Goal: Task Accomplishment & Management: Complete application form

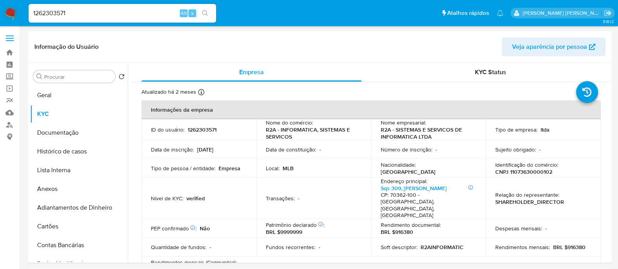
select select "10"
click at [531, 176] on td "Identificação do comércio : CNPJ 11073630000102" at bounding box center [543, 168] width 115 height 19
click at [532, 172] on p "CNPJ 11073630000102" at bounding box center [523, 172] width 57 height 7
copy p "11073630000102"
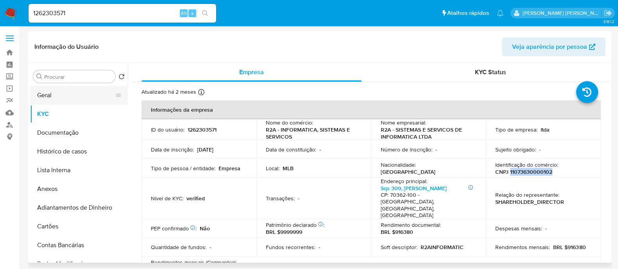
click at [47, 99] on button "Geral" at bounding box center [75, 95] width 91 height 19
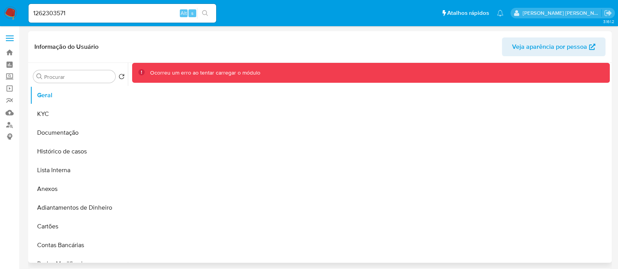
click at [379, 187] on div "Ocorreu um erro ao tentar carregar o módulo" at bounding box center [369, 163] width 482 height 200
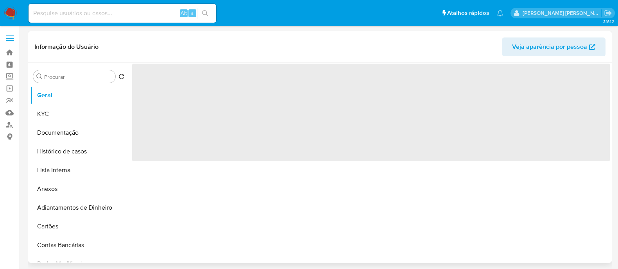
select select "10"
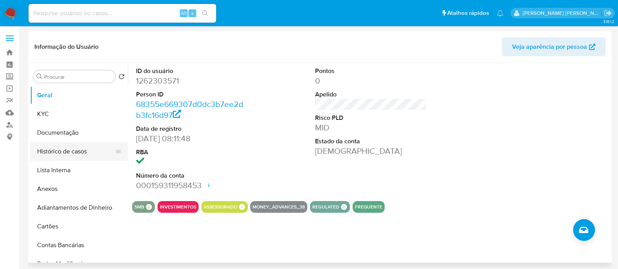
click at [75, 150] on button "Histórico de casos" at bounding box center [75, 151] width 91 height 19
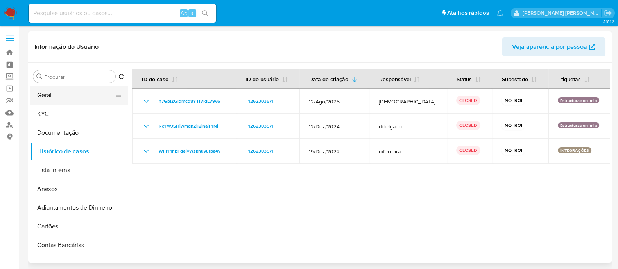
click at [44, 94] on button "Geral" at bounding box center [75, 95] width 91 height 19
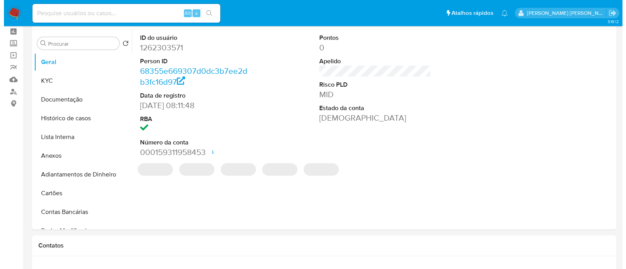
scroll to position [48, 0]
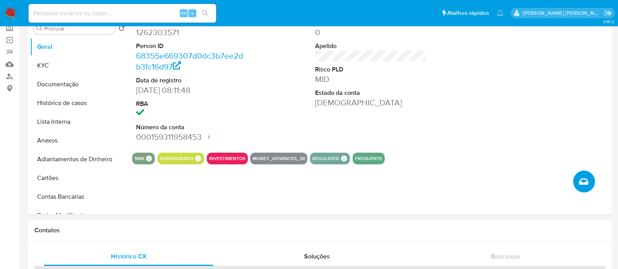
click at [590, 178] on button "Criar caso manual" at bounding box center [584, 182] width 22 height 22
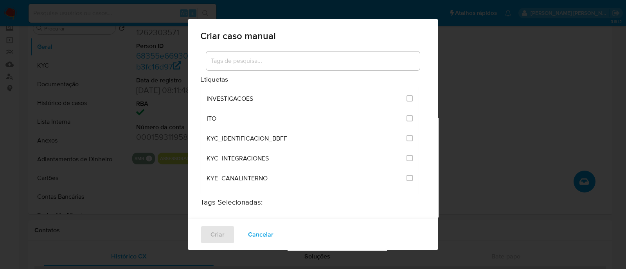
scroll to position [635, 0]
click at [406, 176] on input "2114" at bounding box center [409, 179] width 6 height 6
checkbox input "true"
click at [227, 234] on button "Criar" at bounding box center [217, 235] width 34 height 19
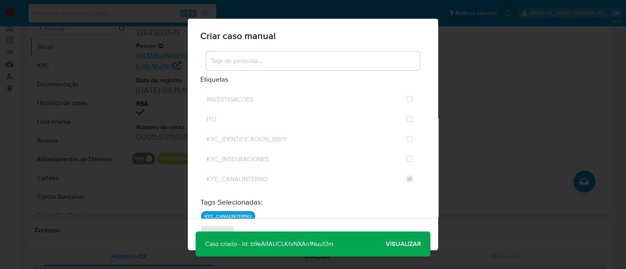
click at [403, 244] on span "Visualizar" at bounding box center [403, 244] width 35 height 0
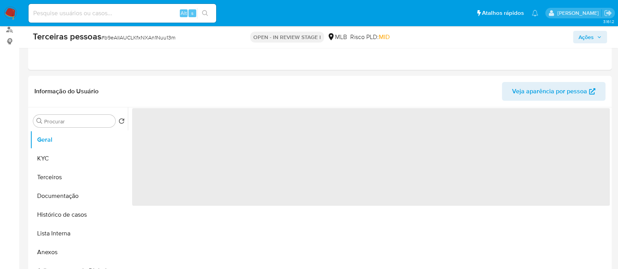
scroll to position [97, 0]
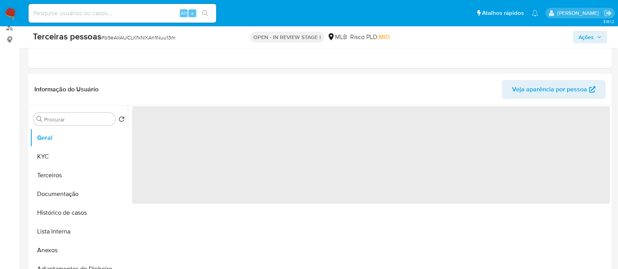
select select "10"
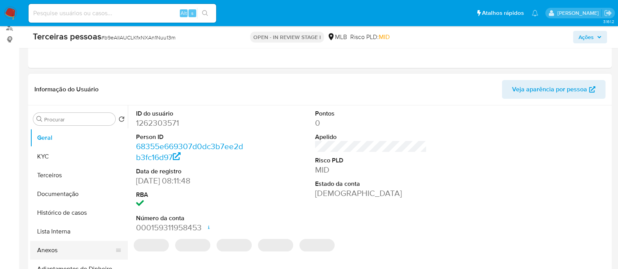
click at [51, 253] on button "Anexos" at bounding box center [75, 250] width 91 height 19
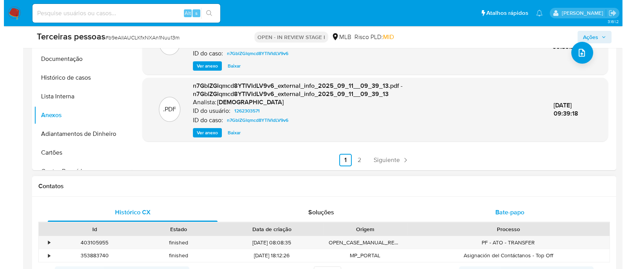
scroll to position [147, 0]
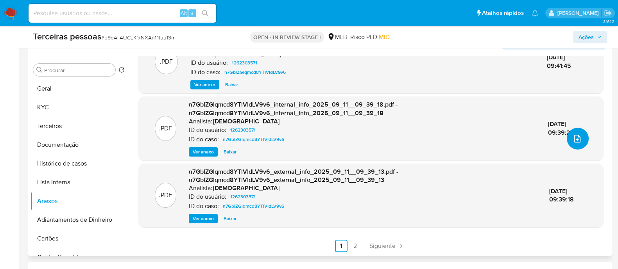
click at [585, 135] on button "upload-file" at bounding box center [578, 139] width 22 height 22
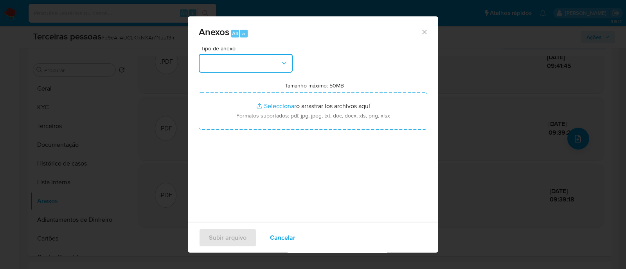
click at [266, 59] on button "button" at bounding box center [246, 63] width 94 height 19
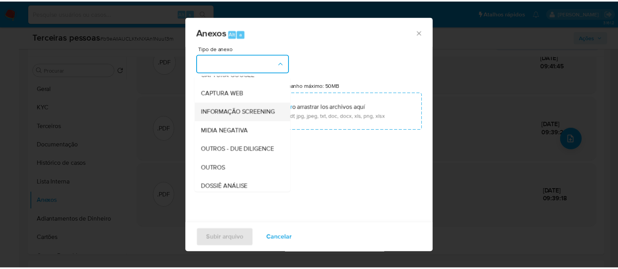
scroll to position [97, 0]
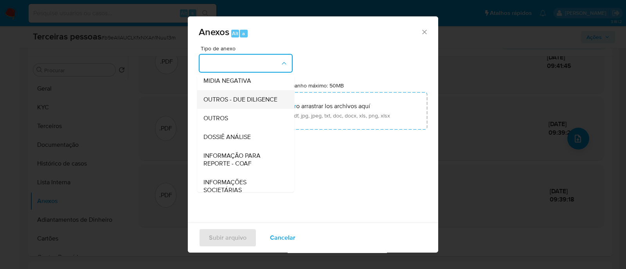
click at [240, 104] on span "OUTROS - DUE DILIGENCE" at bounding box center [240, 100] width 74 height 8
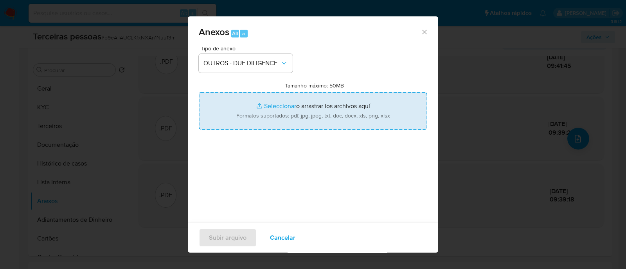
click at [317, 113] on input "Tamanho máximo: 50MB Seleccionar archivos" at bounding box center [313, 111] width 228 height 38
type input "C:\fakepath\Matriz de Risco - R2A SISTEMAS.pdf"
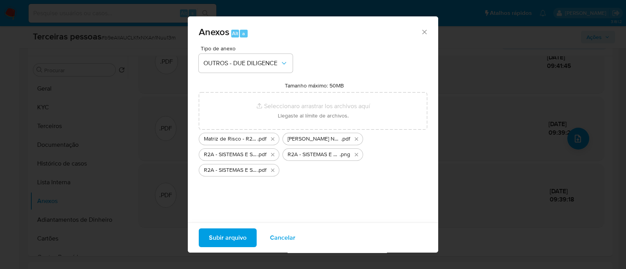
click at [245, 237] on span "Subir arquivo" at bounding box center [228, 238] width 38 height 17
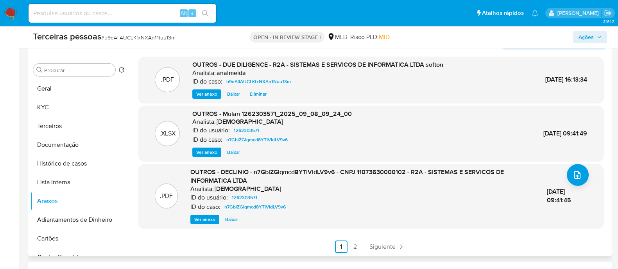
scroll to position [56, 0]
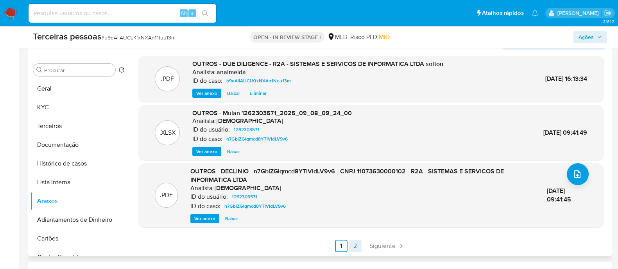
click at [359, 248] on link "2" at bounding box center [355, 246] width 13 height 13
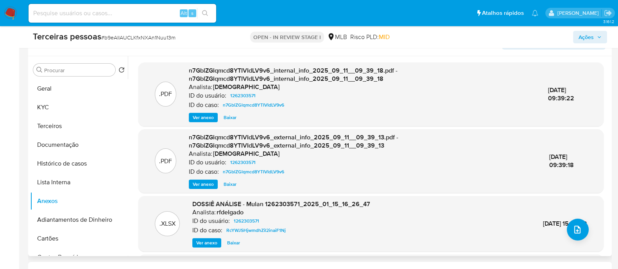
scroll to position [83, 0]
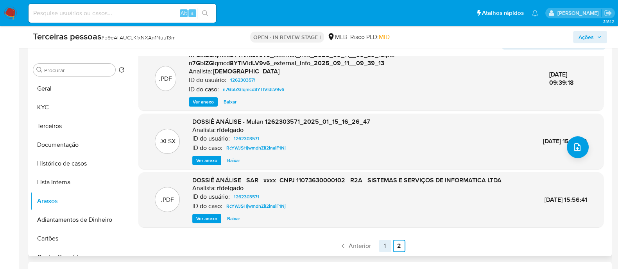
click at [380, 246] on link "1" at bounding box center [385, 246] width 13 height 13
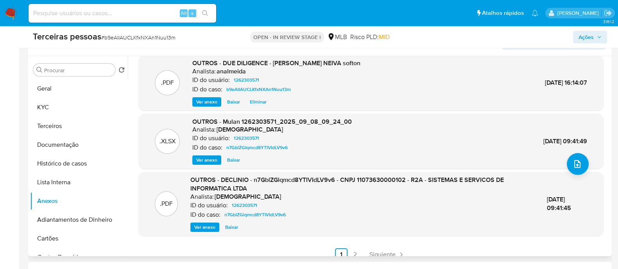
scroll to position [74, 0]
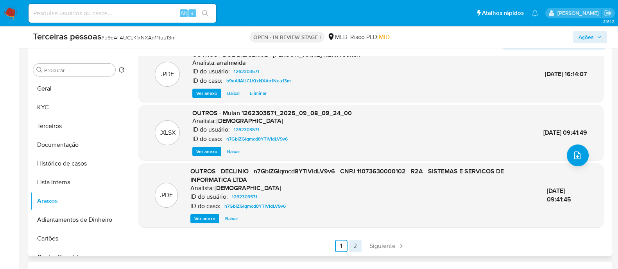
click at [354, 249] on link "2" at bounding box center [355, 246] width 13 height 13
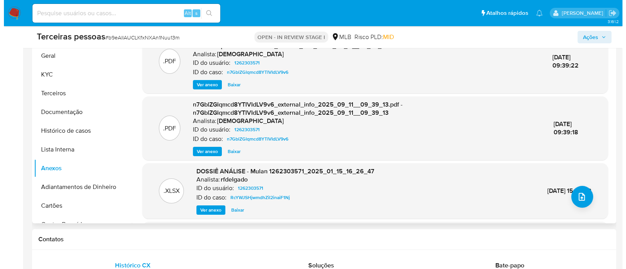
scroll to position [244, 0]
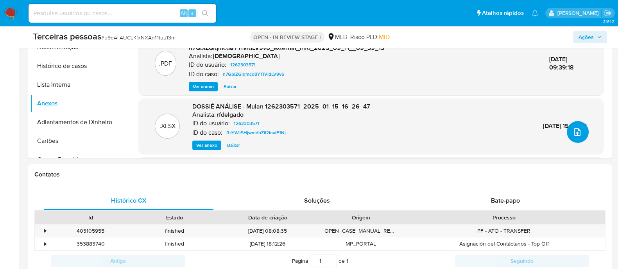
click at [577, 134] on icon "upload-file" at bounding box center [577, 131] width 9 height 9
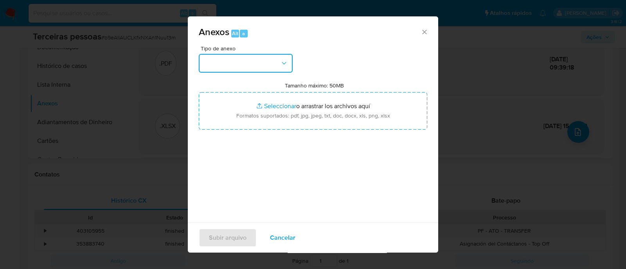
click at [280, 65] on icon "button" at bounding box center [284, 63] width 8 height 8
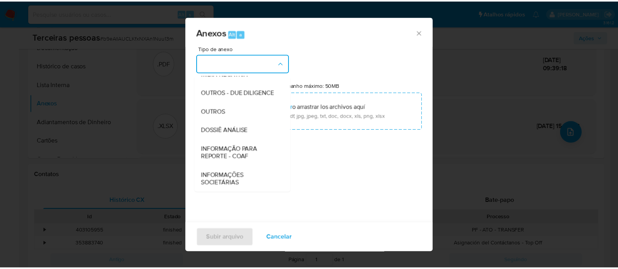
scroll to position [120, 0]
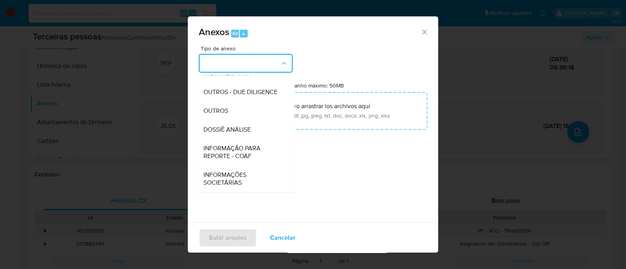
click at [239, 88] on span "OUTROS - DUE DILIGENCE" at bounding box center [240, 92] width 74 height 8
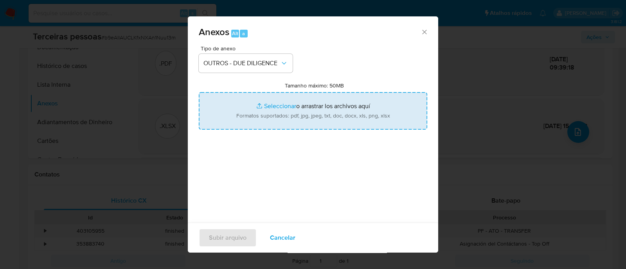
click at [315, 102] on input "Tamanho máximo: 50MB Seleccionar archivos" at bounding box center [313, 111] width 228 height 38
type input "C:\fakepath\Matriz de Risco - R2A SISTEMAS.pdf"
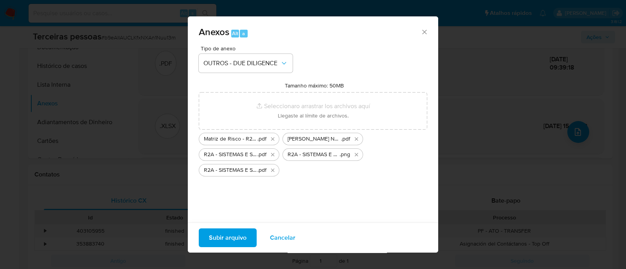
click at [219, 237] on span "Subir arquivo" at bounding box center [228, 238] width 38 height 17
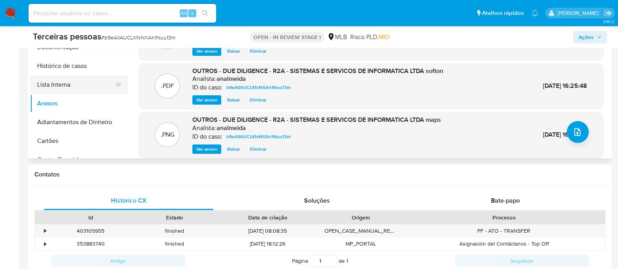
click at [59, 78] on button "Lista Interna" at bounding box center [75, 84] width 91 height 19
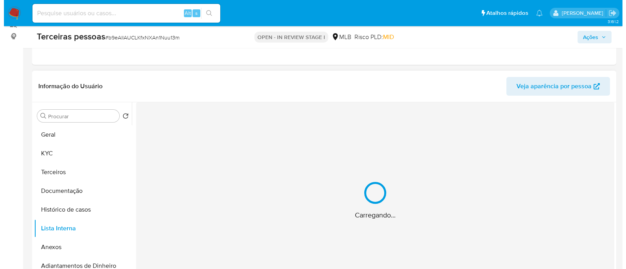
scroll to position [97, 0]
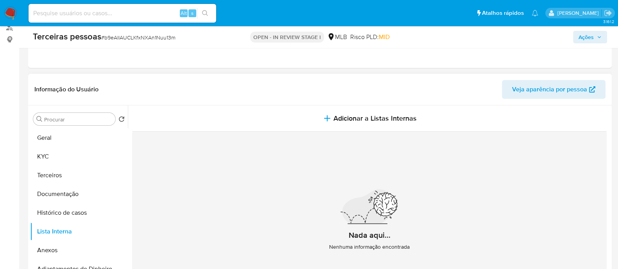
click at [393, 123] on button "Adicionar a Listas Internas" at bounding box center [369, 119] width 475 height 26
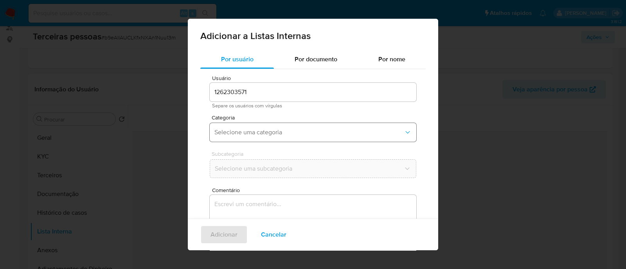
click at [248, 130] on span "Selecione uma categoria" at bounding box center [308, 133] width 189 height 8
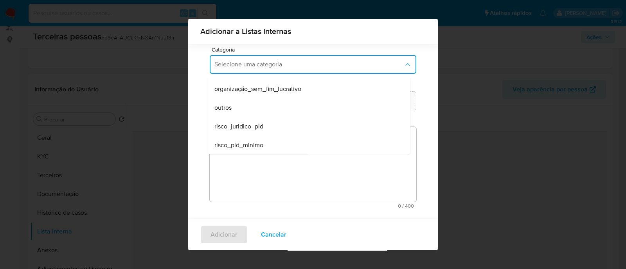
scroll to position [64, 0]
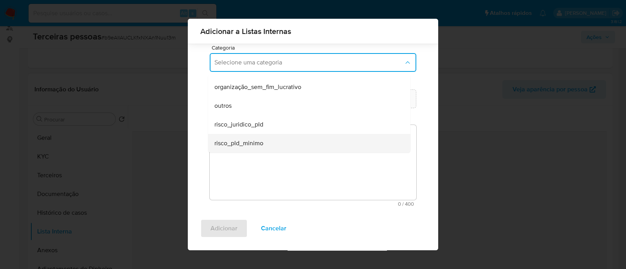
click at [249, 141] on span "risco_pld_minimo" at bounding box center [238, 144] width 49 height 8
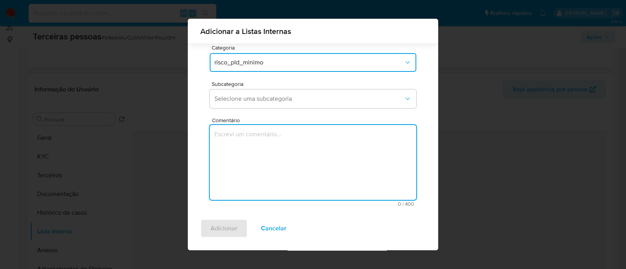
click at [282, 163] on textarea "Comentário" at bounding box center [313, 162] width 206 height 75
click at [270, 96] on span "Selecione uma subcategoria" at bounding box center [308, 99] width 189 height 8
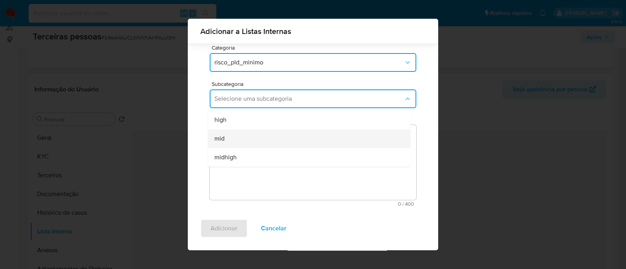
click at [248, 136] on div "mid" at bounding box center [306, 138] width 185 height 19
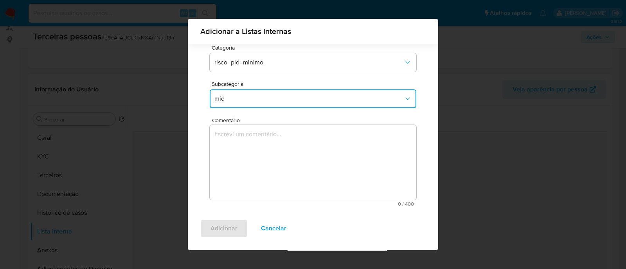
click at [258, 167] on textarea "Comentário" at bounding box center [313, 162] width 206 height 75
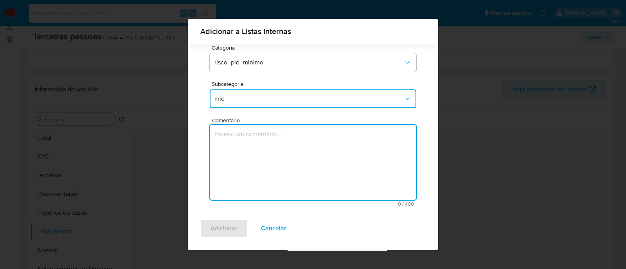
type textarea "o"
type textarea "Conforme Risco PLD"
click at [205, 231] on button "Adicionar" at bounding box center [223, 228] width 47 height 19
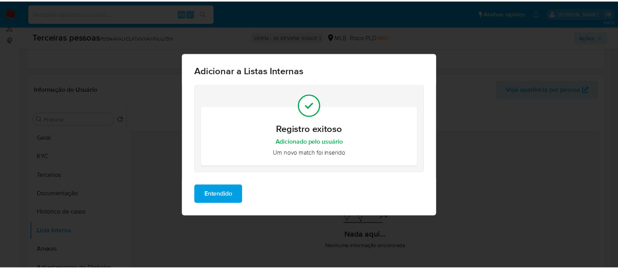
scroll to position [0, 0]
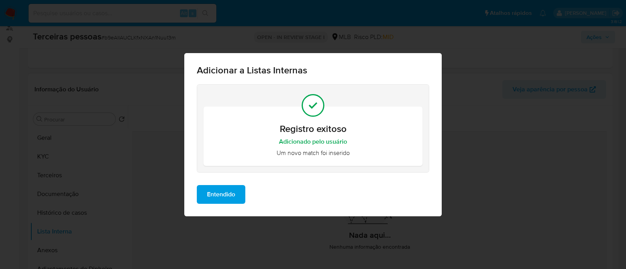
click at [231, 194] on span "Entendido" at bounding box center [221, 194] width 28 height 17
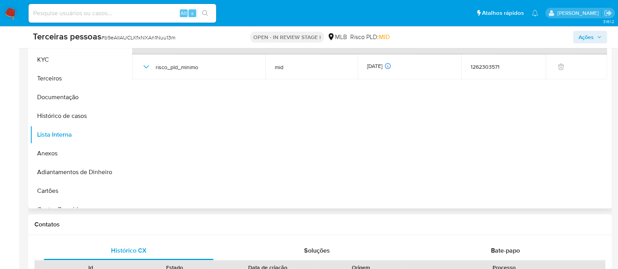
scroll to position [195, 0]
click at [592, 33] on span "Ações" at bounding box center [586, 37] width 15 height 13
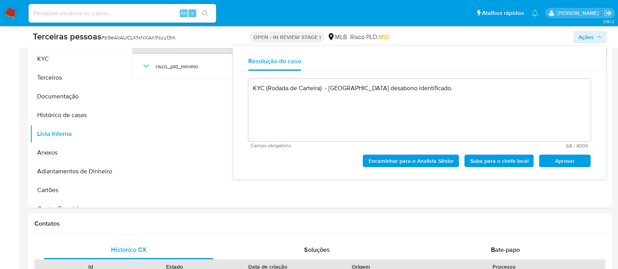
click at [563, 159] on span "Aprovar" at bounding box center [565, 161] width 41 height 11
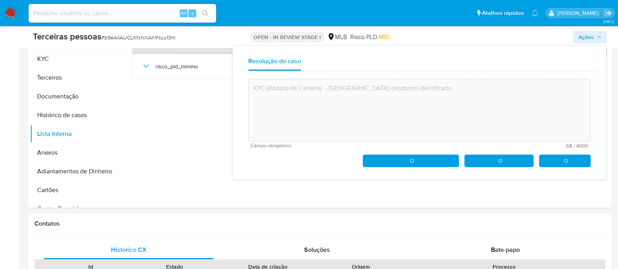
type textarea "KYC (Rodada de Carteira) - Nenhum desabono identificado."
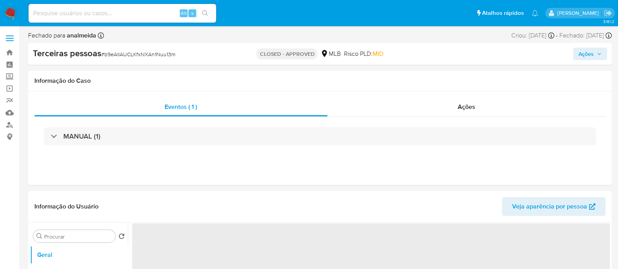
select select "10"
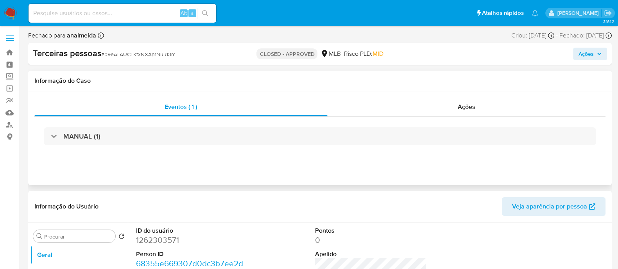
scroll to position [195, 0]
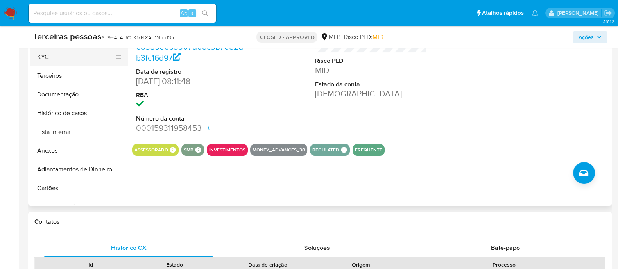
click at [64, 58] on button "KYC" at bounding box center [75, 57] width 91 height 19
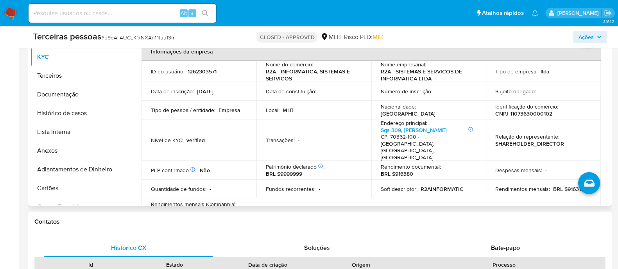
scroll to position [0, 0]
click at [529, 115] on p "CNPJ 11073630000102" at bounding box center [523, 114] width 57 height 7
copy p "11073630000102"
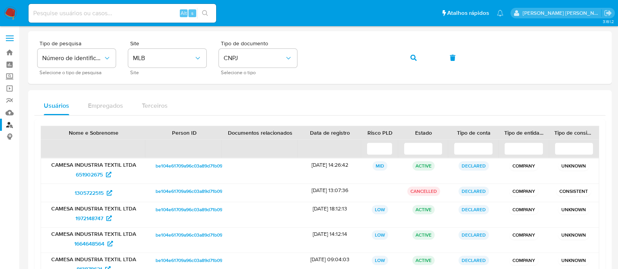
scroll to position [48, 0]
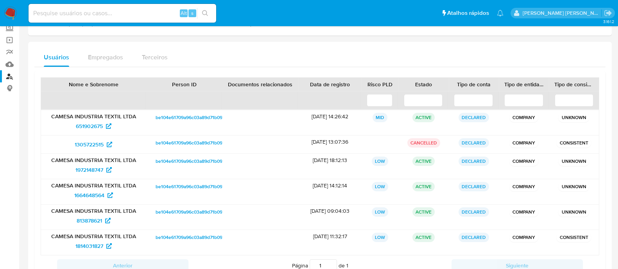
click at [127, 23] on div "Alt s" at bounding box center [123, 13] width 188 height 22
click at [127, 19] on div "Alt s" at bounding box center [123, 13] width 188 height 19
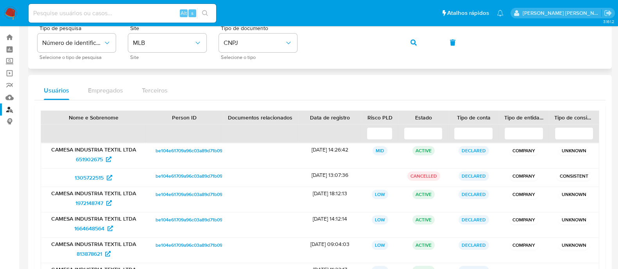
scroll to position [0, 0]
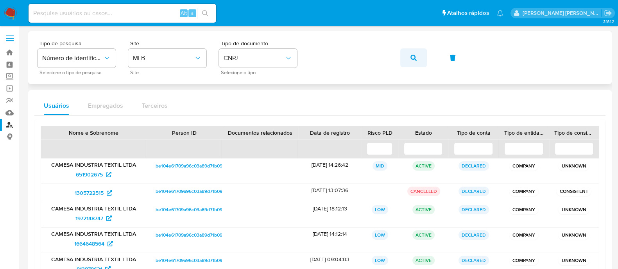
click at [409, 55] on button "button" at bounding box center [413, 57] width 27 height 19
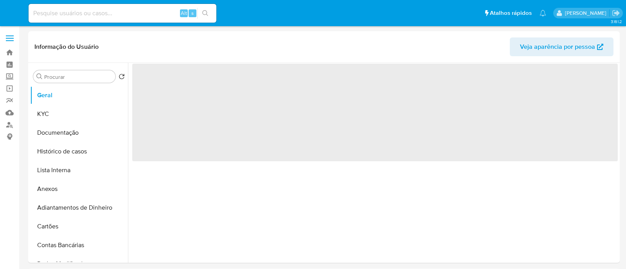
select select "10"
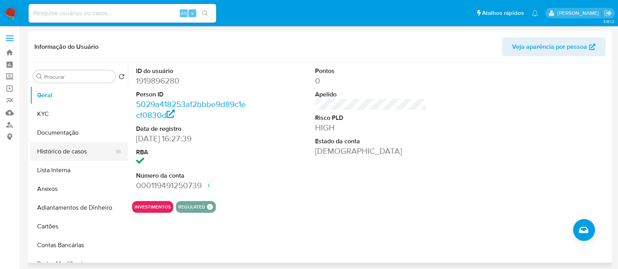
drag, startPoint x: 72, startPoint y: 153, endPoint x: 83, endPoint y: 145, distance: 12.8
click at [72, 153] on button "Histórico de casos" at bounding box center [75, 151] width 91 height 19
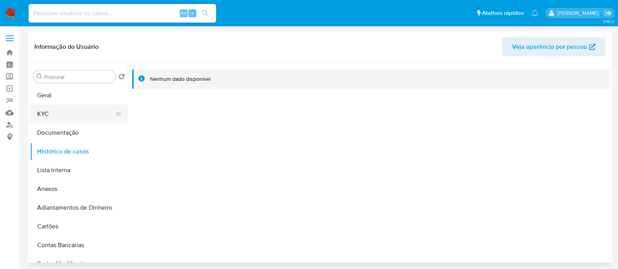
click at [50, 116] on button "KYC" at bounding box center [75, 114] width 91 height 19
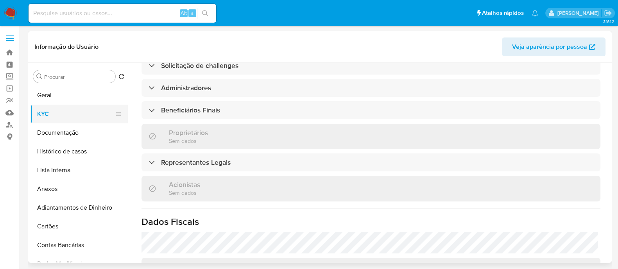
click at [65, 105] on button "KYC" at bounding box center [75, 114] width 91 height 19
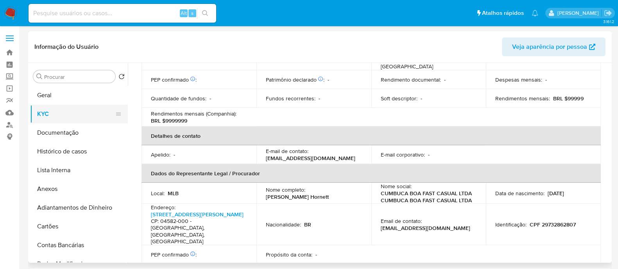
scroll to position [347, 0]
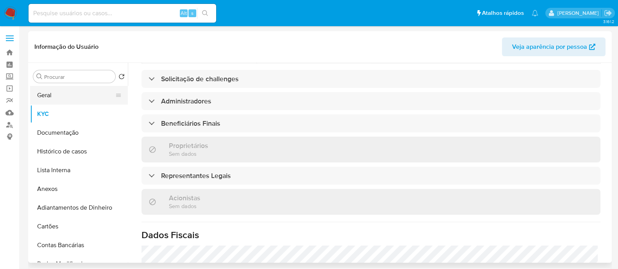
click at [70, 98] on button "Geral" at bounding box center [75, 95] width 91 height 19
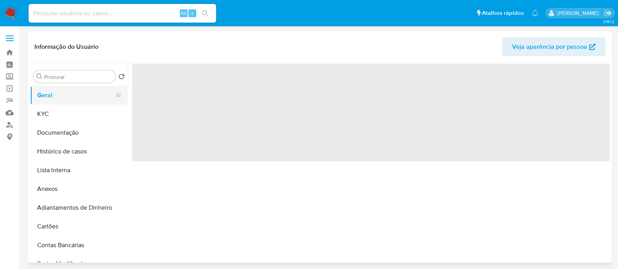
scroll to position [0, 0]
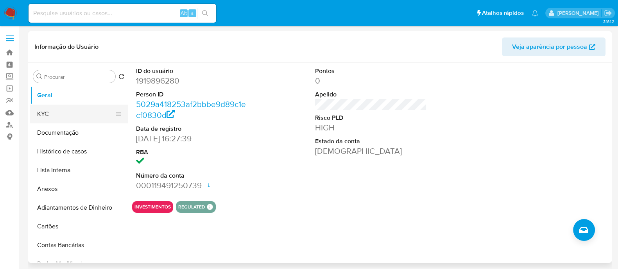
click at [57, 122] on button "KYC" at bounding box center [75, 114] width 91 height 19
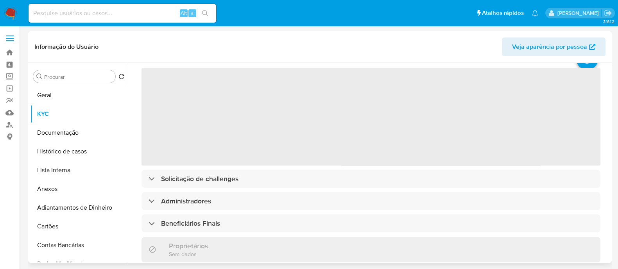
scroll to position [48, 0]
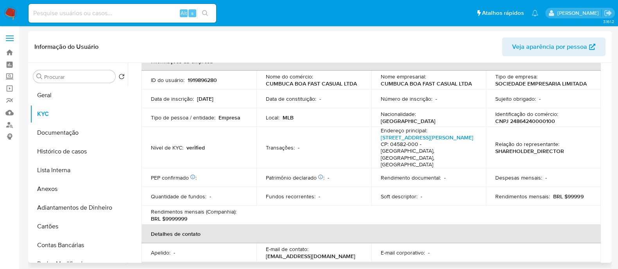
click at [206, 208] on p "Rendimentos mensais (Companhia) :" at bounding box center [194, 211] width 86 height 7
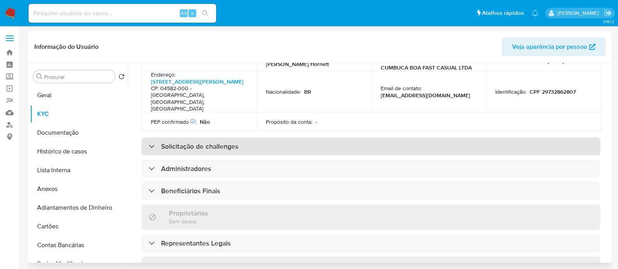
scroll to position [342, 0]
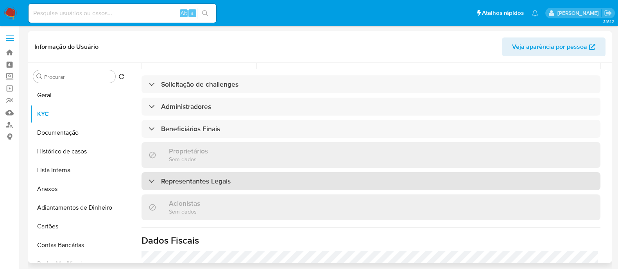
click at [208, 177] on h3 "Representantes Legais" at bounding box center [196, 181] width 70 height 9
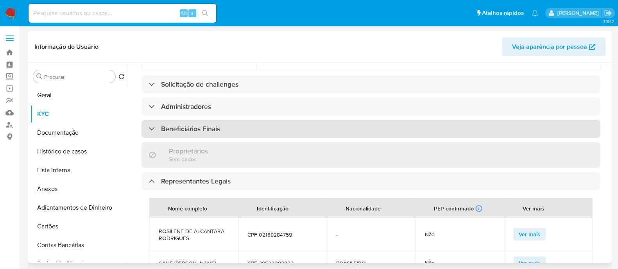
click at [276, 120] on div "Beneficiários Finais" at bounding box center [371, 129] width 459 height 18
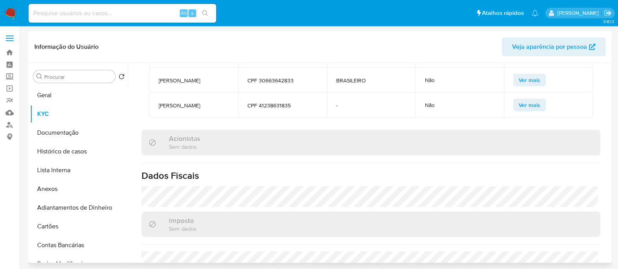
scroll to position [668, 0]
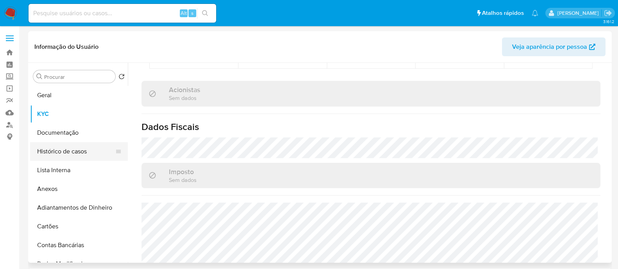
click at [72, 149] on button "Histórico de casos" at bounding box center [75, 151] width 91 height 19
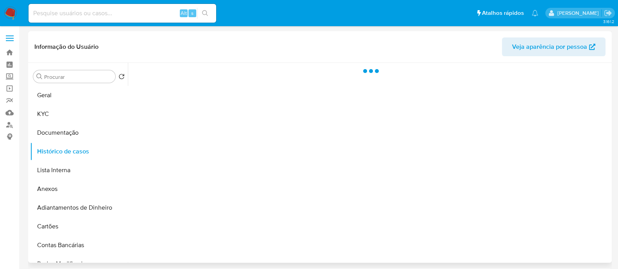
scroll to position [0, 0]
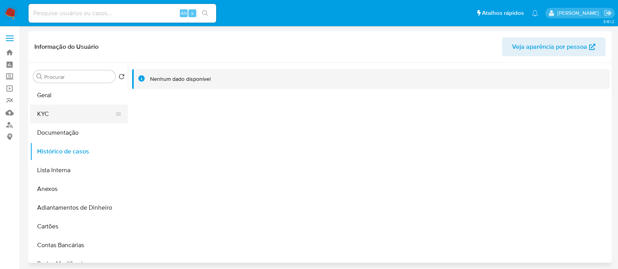
click at [74, 112] on button "KYC" at bounding box center [75, 114] width 91 height 19
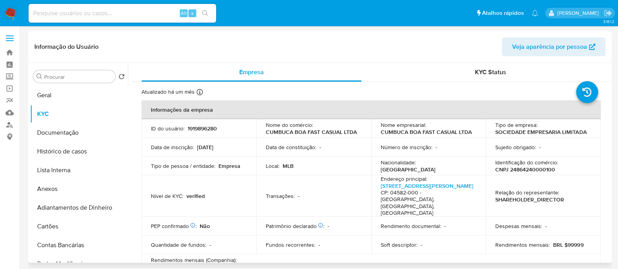
click at [536, 173] on td "Identificação do comércio : CNPJ 24864240000100" at bounding box center [543, 166] width 115 height 19
click at [535, 170] on p "CNPJ 24864240000100" at bounding box center [525, 169] width 60 height 7
copy p "24864240000100"
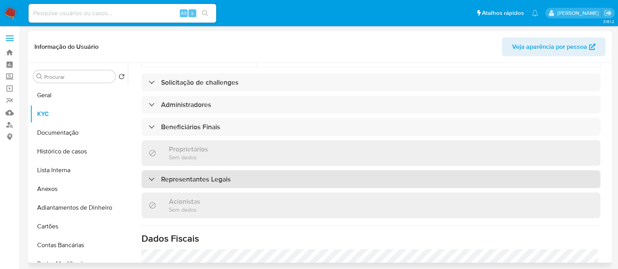
scroll to position [342, 0]
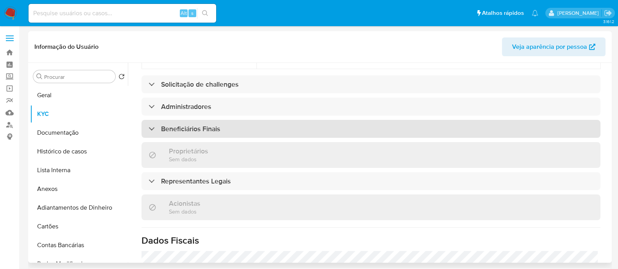
click at [267, 120] on div "Beneficiários Finais" at bounding box center [371, 129] width 459 height 18
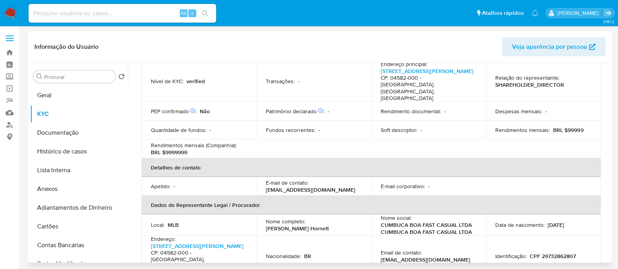
scroll to position [0, 0]
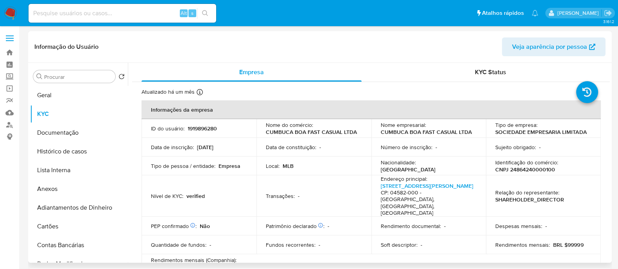
click at [541, 167] on p "CNPJ 24864240000100" at bounding box center [525, 169] width 60 height 7
copy p "24864240000100"
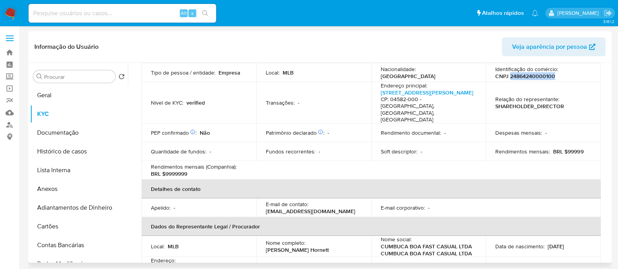
scroll to position [48, 0]
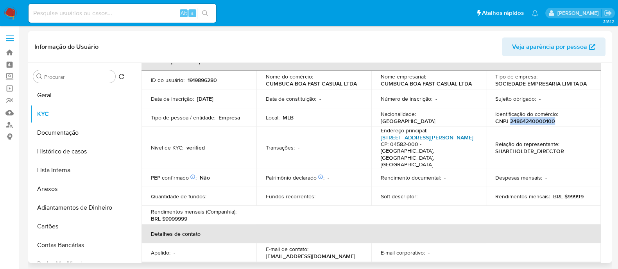
click at [437, 136] on link "Rua Álvaro Rodrigues 403, Vila Cordeiro" at bounding box center [427, 138] width 93 height 8
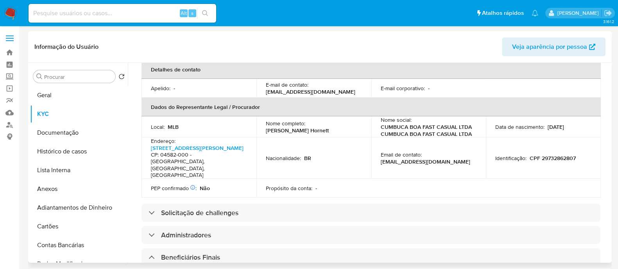
scroll to position [342, 0]
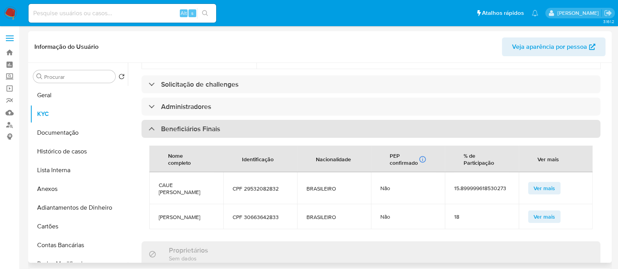
click at [222, 120] on div "Beneficiários Finais" at bounding box center [371, 129] width 459 height 18
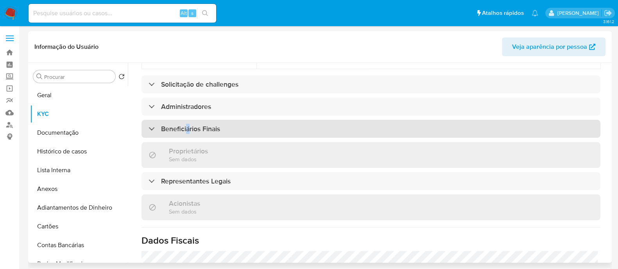
click at [189, 120] on div "Beneficiários Finais" at bounding box center [371, 129] width 459 height 18
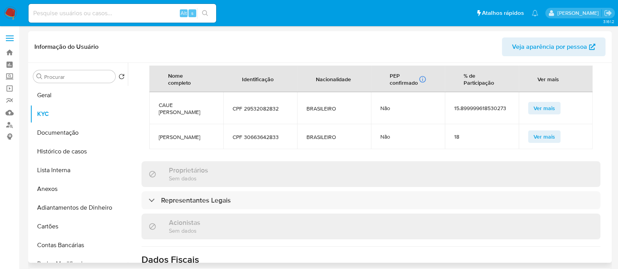
scroll to position [359, 0]
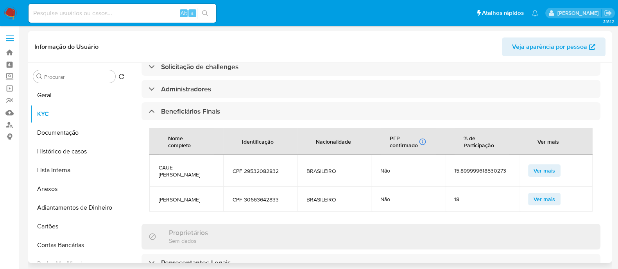
click at [514, 237] on div "Proprietários Sem dados" at bounding box center [371, 236] width 459 height 25
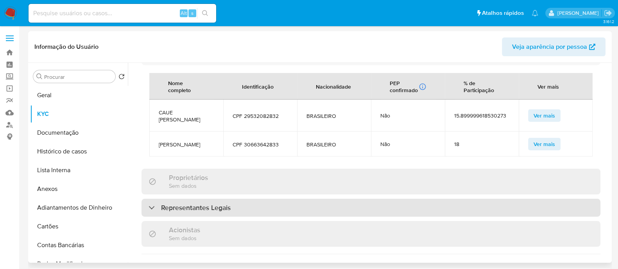
scroll to position [512, 0]
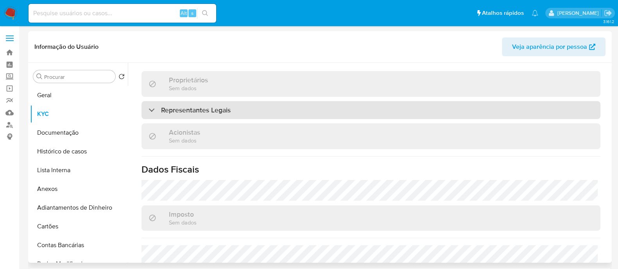
click at [244, 104] on div "Representantes Legais" at bounding box center [371, 110] width 459 height 18
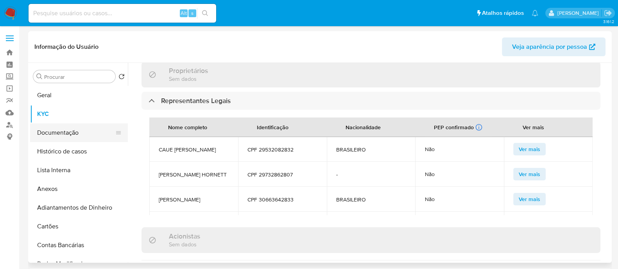
scroll to position [0, 0]
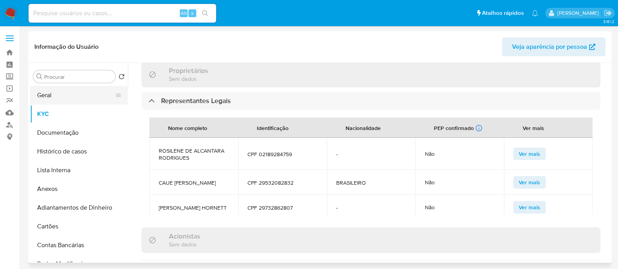
click at [59, 91] on button "Geral" at bounding box center [75, 95] width 91 height 19
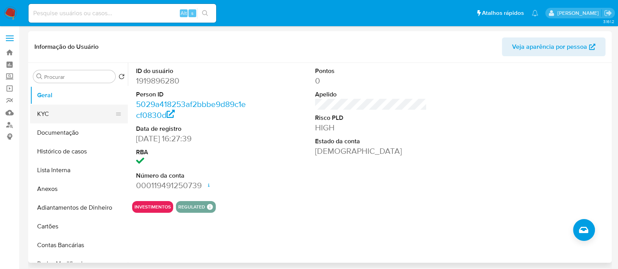
click at [70, 118] on button "KYC" at bounding box center [75, 114] width 91 height 19
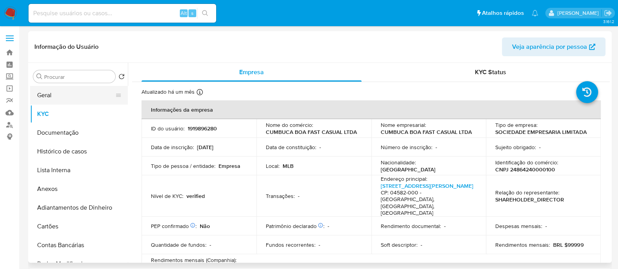
click at [61, 94] on button "Geral" at bounding box center [75, 95] width 91 height 19
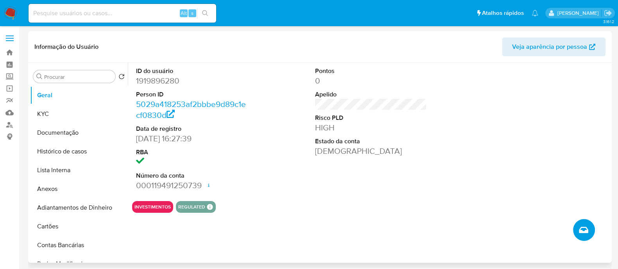
click at [577, 228] on button "Criar caso manual" at bounding box center [584, 230] width 22 height 22
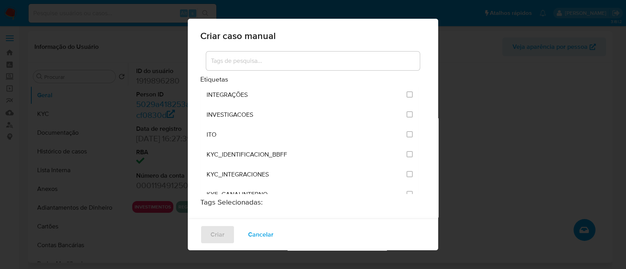
scroll to position [635, 0]
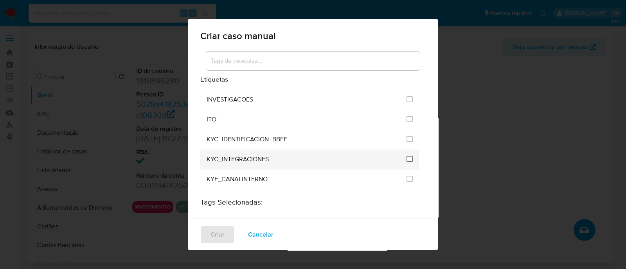
click at [406, 156] on input "2093" at bounding box center [409, 159] width 6 height 6
drag, startPoint x: 359, startPoint y: 164, endPoint x: 395, endPoint y: 142, distance: 43.2
click at [395, 142] on div "Etiquetas ACCOUNT_MONEY ACCOUNT_MONEY_MLB AML_CATEGORIAS_RIESGO_MLB AML_CUENTA_…" at bounding box center [313, 149] width 250 height 198
click at [406, 156] on input "2093" at bounding box center [409, 159] width 6 height 6
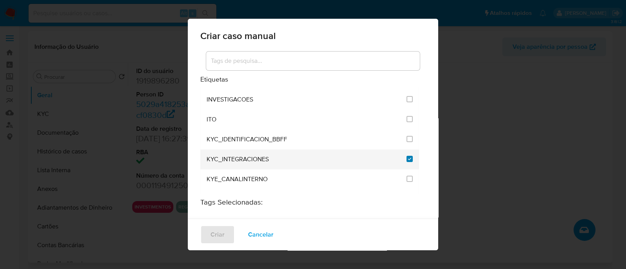
checkbox input "true"
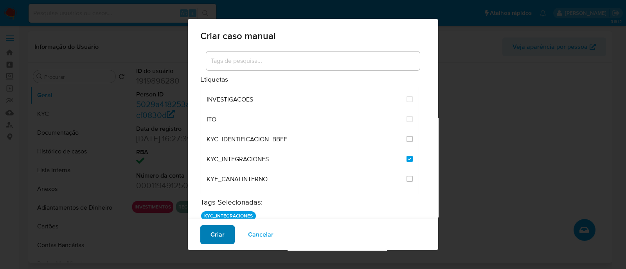
click at [218, 233] on span "Criar" at bounding box center [217, 234] width 14 height 17
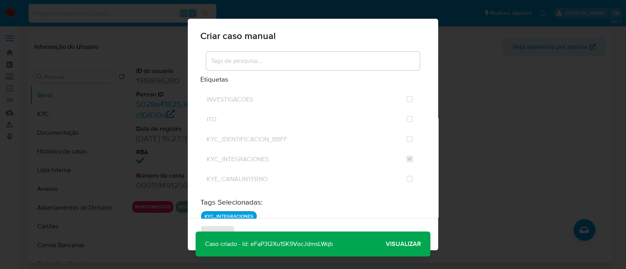
click at [400, 244] on span "Visualizar" at bounding box center [403, 244] width 35 height 0
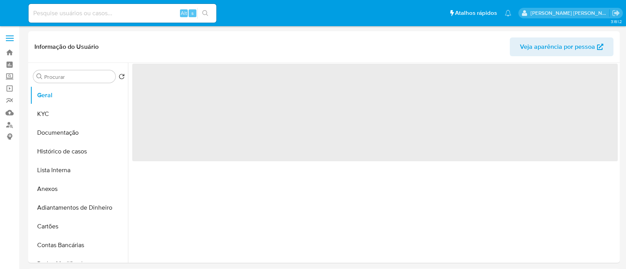
select select "10"
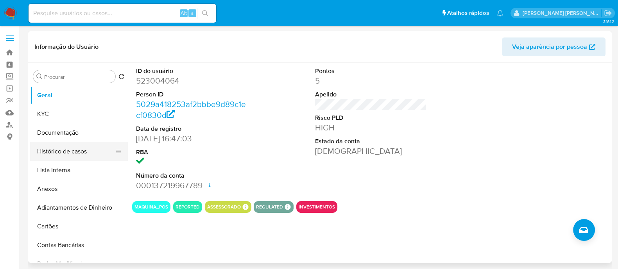
click at [79, 146] on button "Histórico de casos" at bounding box center [75, 151] width 91 height 19
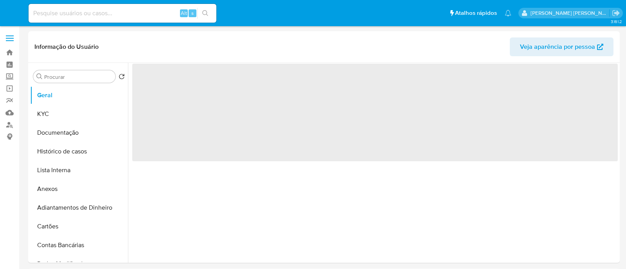
select select "10"
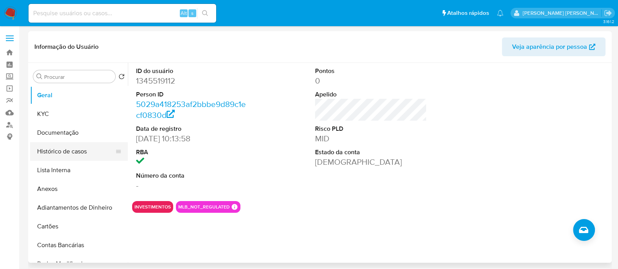
click at [74, 154] on button "Histórico de casos" at bounding box center [75, 151] width 91 height 19
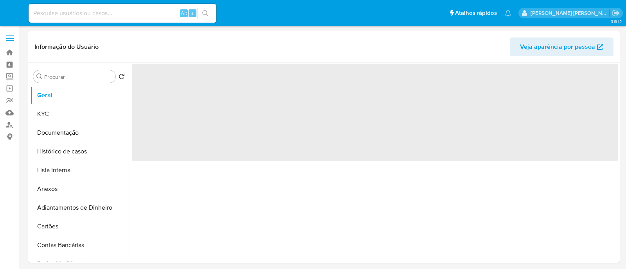
select select "10"
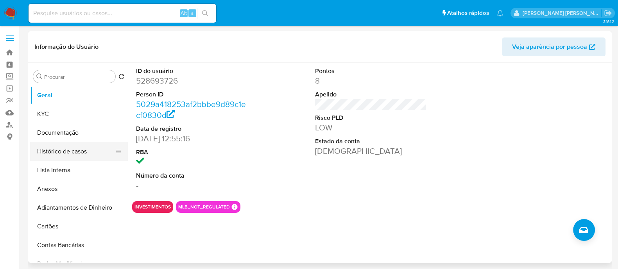
click at [81, 149] on button "Histórico de casos" at bounding box center [75, 151] width 91 height 19
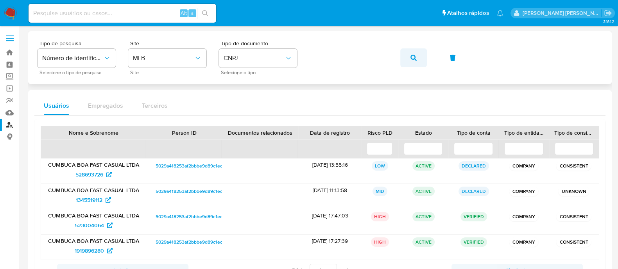
click at [405, 55] on button "button" at bounding box center [413, 57] width 27 height 19
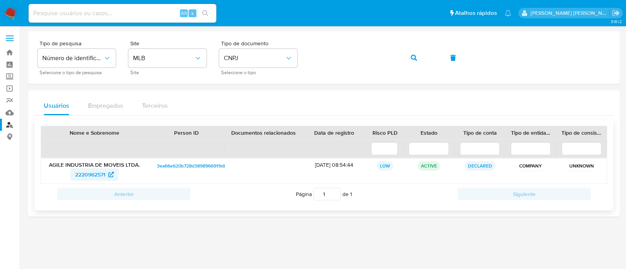
click at [98, 169] on span "2220962571" at bounding box center [90, 175] width 30 height 13
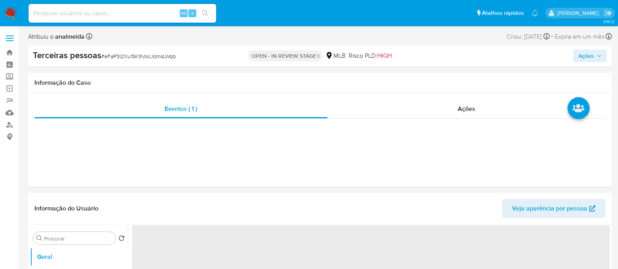
select select "10"
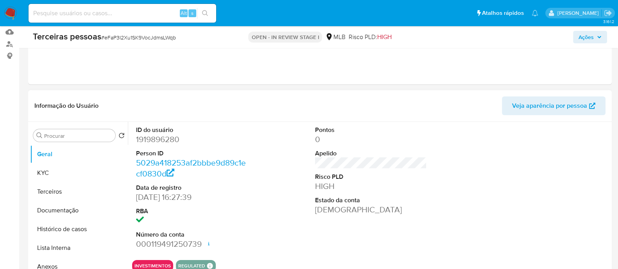
scroll to position [244, 0]
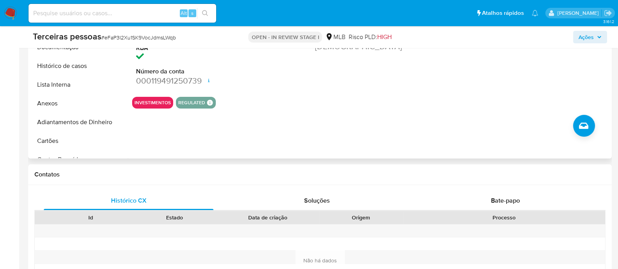
click at [375, 79] on div "Pontos 0 Apelido Risco PLD HIGH Estado da conta Ativa" at bounding box center [371, 25] width 120 height 132
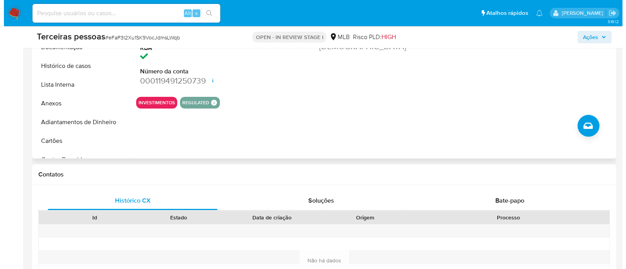
scroll to position [147, 0]
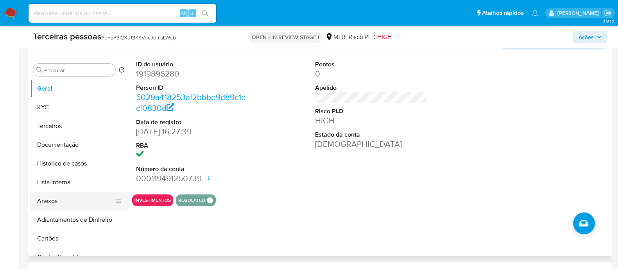
click at [63, 199] on button "Anexos" at bounding box center [75, 201] width 91 height 19
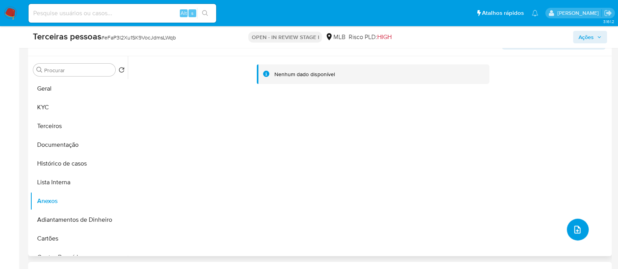
click at [575, 235] on button "upload-file" at bounding box center [578, 230] width 22 height 22
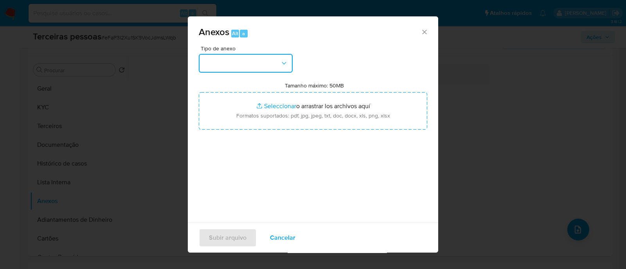
click at [279, 59] on button "button" at bounding box center [246, 63] width 94 height 19
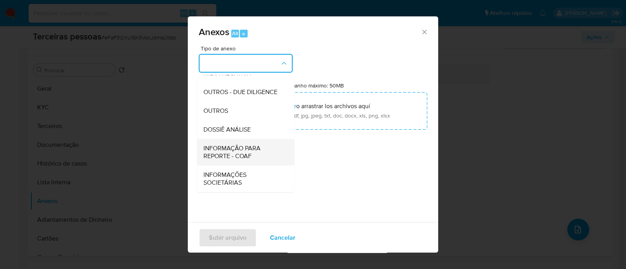
scroll to position [120, 0]
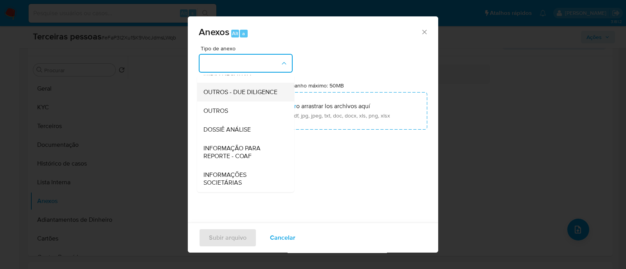
click at [247, 92] on span "OUTROS - DUE DILIGENCE" at bounding box center [240, 92] width 74 height 8
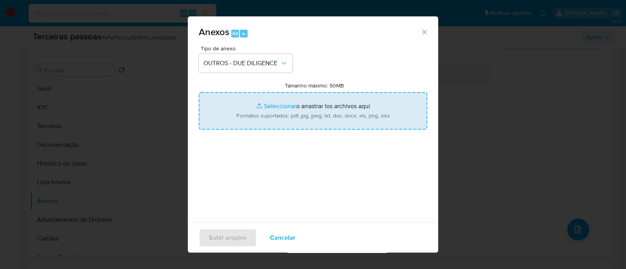
click at [314, 104] on input "Tamanho máximo: 50MB Seleccionar archivos" at bounding box center [313, 111] width 228 height 38
click at [353, 106] on input "Tamanho máximo: 50MB Seleccionar archivos" at bounding box center [313, 111] width 228 height 38
type input "C:\fakepath\Matriz de Risco - CUMBUCA BOA FAST CASUAL LTDA.pdf"
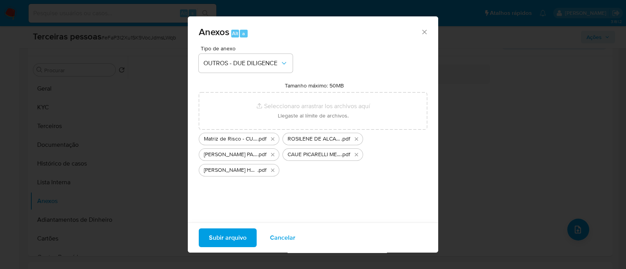
scroll to position [12, 0]
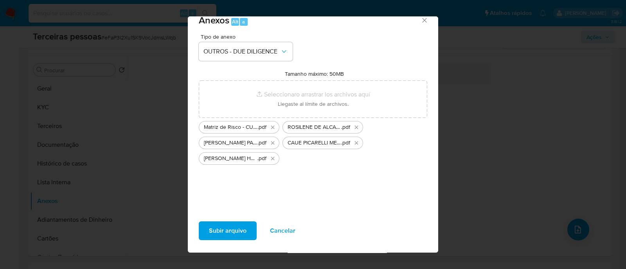
click at [241, 237] on span "Subir arquivo" at bounding box center [228, 230] width 38 height 17
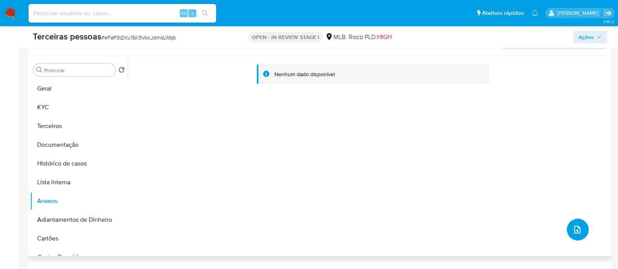
click at [579, 224] on button "upload-file" at bounding box center [578, 230] width 22 height 22
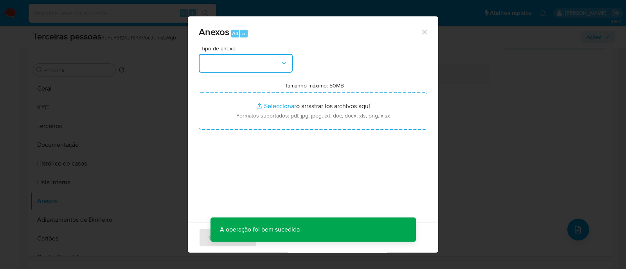
click at [242, 62] on button "button" at bounding box center [246, 63] width 94 height 19
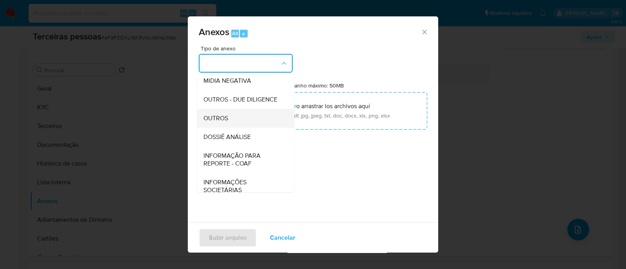
scroll to position [120, 0]
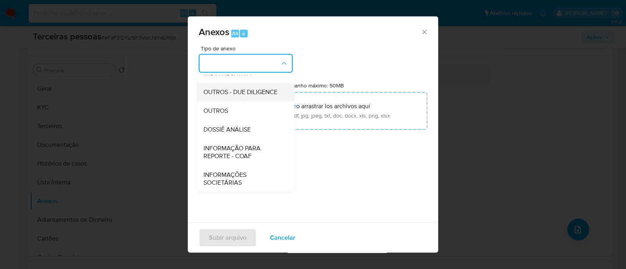
click at [240, 95] on span "OUTROS - DUE DILIGENCE" at bounding box center [240, 92] width 74 height 8
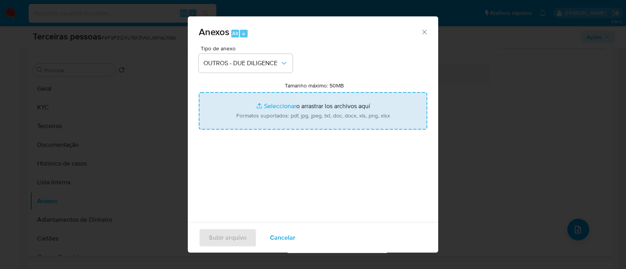
click at [310, 102] on input "Tamanho máximo: 50MB Seleccionar archivos" at bounding box center [313, 111] width 228 height 38
type input "C:\fakepath\BRUNO DE CARVALHO PARO softon.pdf"
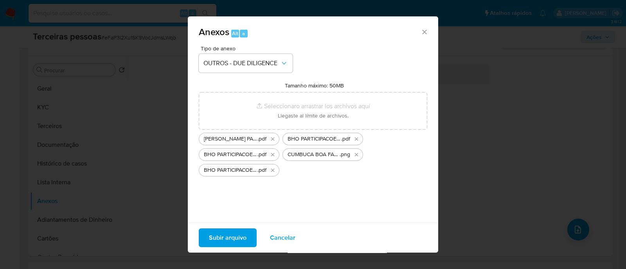
click at [240, 238] on span "Subir arquivo" at bounding box center [228, 238] width 38 height 17
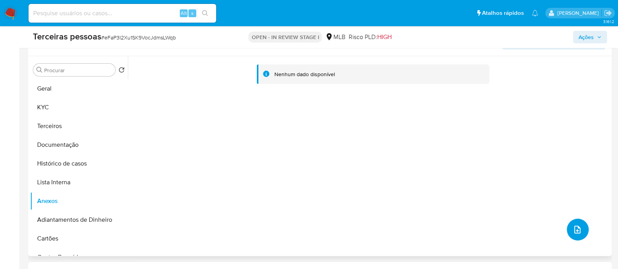
click at [570, 224] on button "upload-file" at bounding box center [578, 230] width 22 height 22
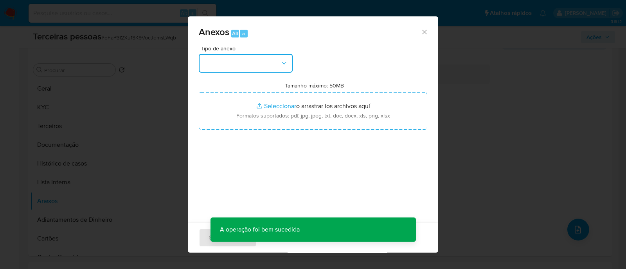
click at [255, 61] on button "button" at bounding box center [246, 63] width 94 height 19
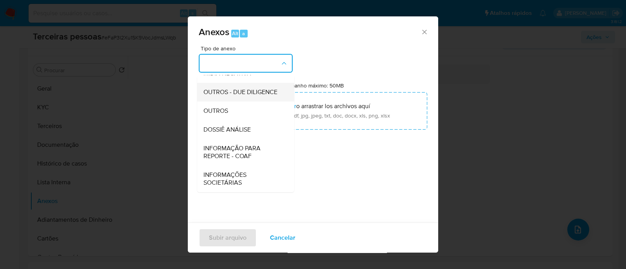
click at [235, 91] on span "OUTROS - DUE DILIGENCE" at bounding box center [240, 92] width 74 height 8
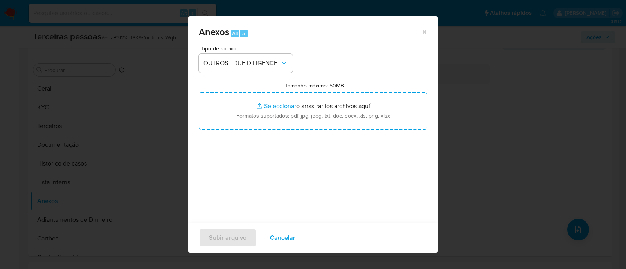
click at [305, 91] on div "Tamanho máximo: 50MB Seleccionar archivos Seleccionar o arrastrar los archivos …" at bounding box center [313, 106] width 228 height 48
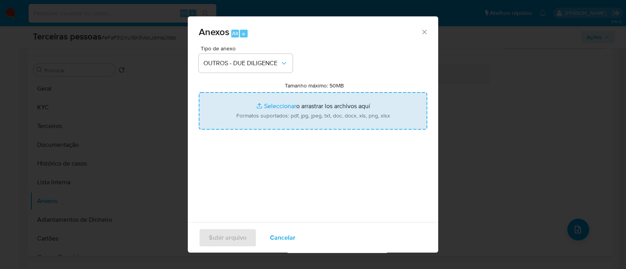
click at [301, 114] on input "Tamanho máximo: 50MB Seleccionar archivos" at bounding box center [313, 111] width 228 height 38
type input "C:\fakepath\AS VEZES TEM SALVADOS LTDA softon.pdf"
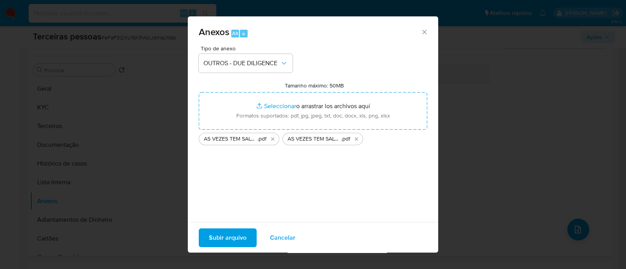
click at [226, 239] on span "Subir arquivo" at bounding box center [228, 238] width 38 height 17
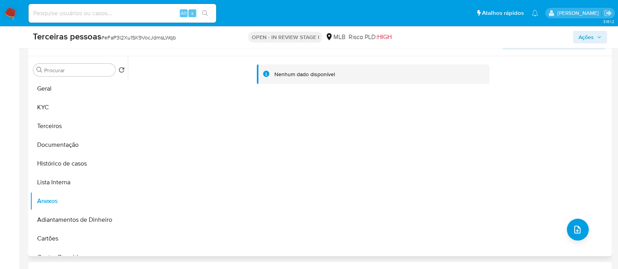
click at [463, 126] on div "Nenhum dado disponível" at bounding box center [369, 156] width 482 height 200
click at [57, 129] on button "Terceiros" at bounding box center [75, 126] width 91 height 19
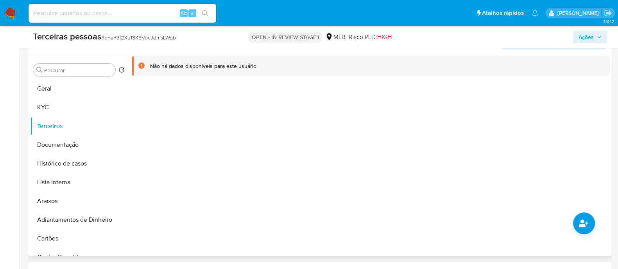
click at [593, 217] on div at bounding box center [369, 156] width 482 height 200
click at [580, 230] on button "common.add_complementary_information" at bounding box center [584, 224] width 22 height 22
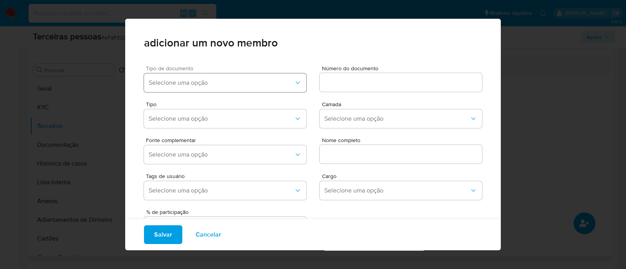
click at [262, 87] on button "Selecione uma opção" at bounding box center [225, 83] width 162 height 19
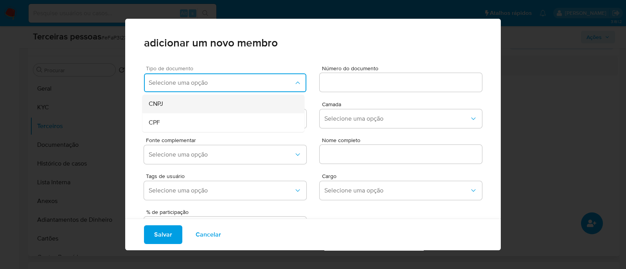
click at [231, 99] on div "CNPJ" at bounding box center [209, 104] width 120 height 19
click at [344, 82] on input at bounding box center [400, 82] width 162 height 10
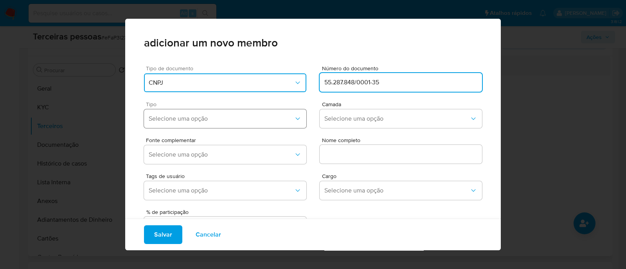
type input "55.287.848/0001-35"
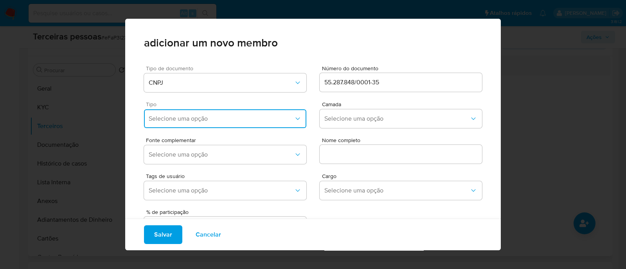
click at [260, 124] on button "Selecione uma opção" at bounding box center [225, 118] width 162 height 19
click at [217, 213] on div "Accionistas" at bounding box center [209, 215] width 120 height 19
drag, startPoint x: 375, startPoint y: 116, endPoint x: 385, endPoint y: 122, distance: 11.6
click at [375, 117] on span "Selecione uma opção" at bounding box center [396, 119] width 145 height 8
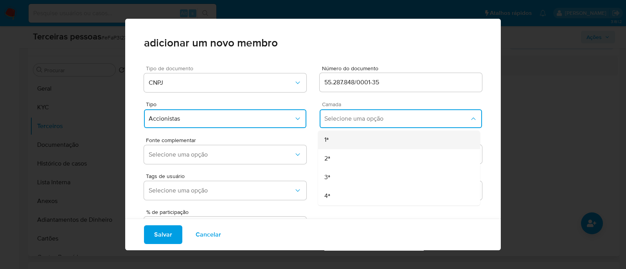
click at [339, 142] on div "1ª" at bounding box center [384, 140] width 120 height 19
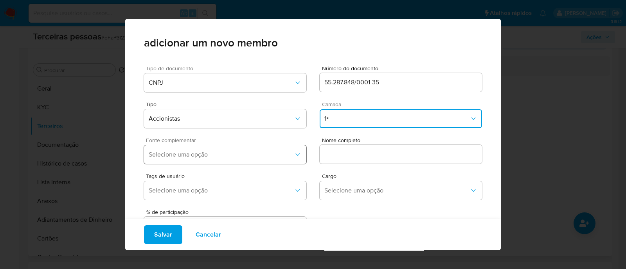
click at [264, 149] on button "Selecione uma opção" at bounding box center [225, 154] width 162 height 19
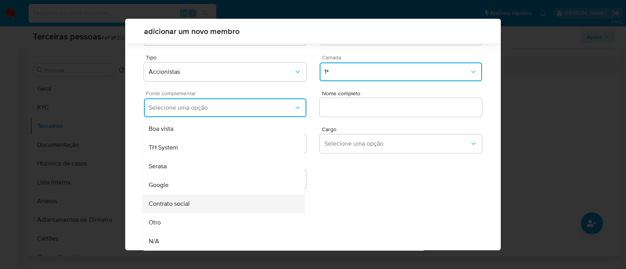
click at [239, 207] on div "Contrato social" at bounding box center [209, 204] width 120 height 19
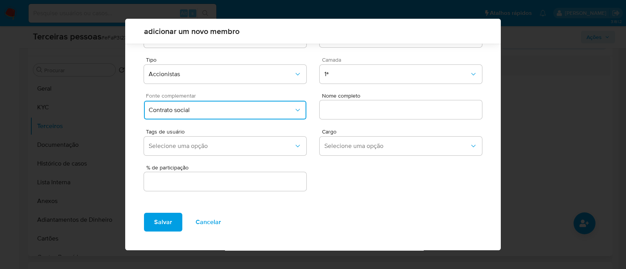
scroll to position [29, 0]
click at [360, 109] on input "text" at bounding box center [400, 110] width 162 height 10
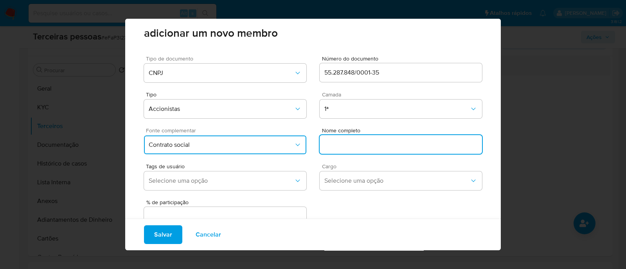
scroll to position [0, 0]
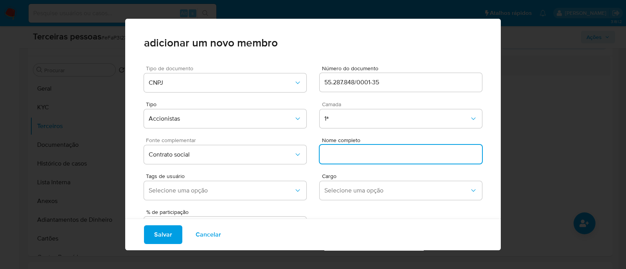
paste input "BHO PARTICIPACOES LTDA"
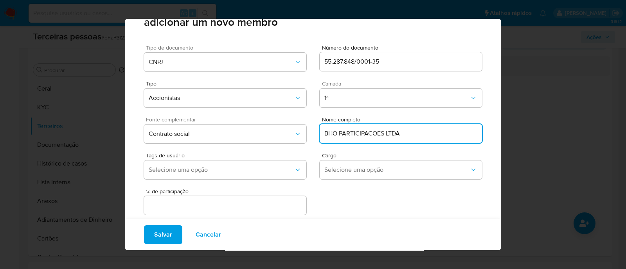
scroll to position [32, 0]
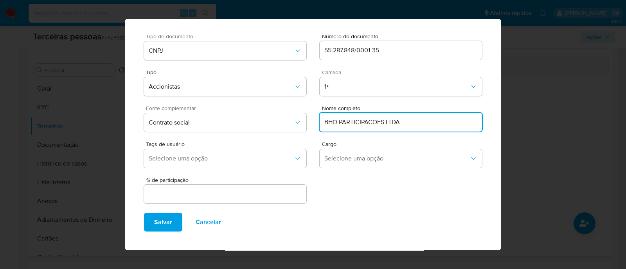
type input "BHO PARTICIPACOES LTDA"
click at [197, 179] on span "% de participação" at bounding box center [227, 181] width 162 height 6
click at [197, 189] on input "text" at bounding box center [225, 194] width 162 height 10
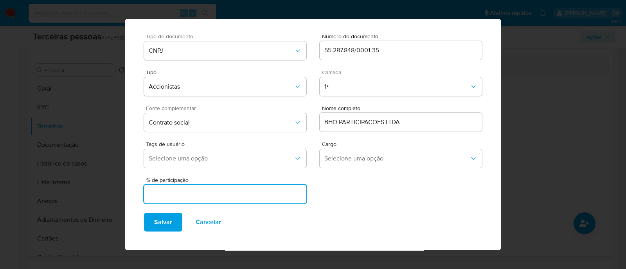
click at [200, 186] on div at bounding box center [225, 194] width 162 height 19
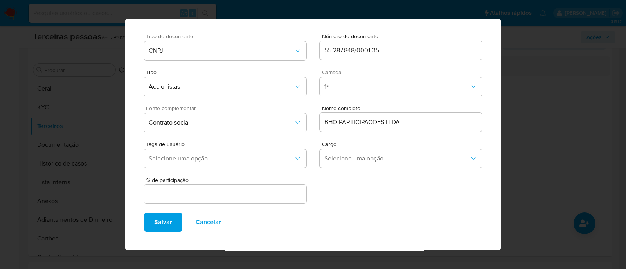
click at [258, 194] on input "text" at bounding box center [225, 194] width 162 height 10
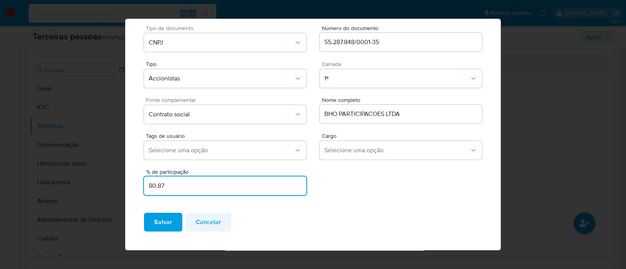
scroll to position [29, 0]
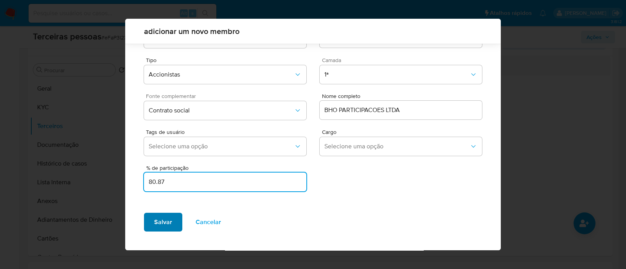
type input "80.87"
click at [153, 223] on button "Salvar" at bounding box center [163, 222] width 38 height 19
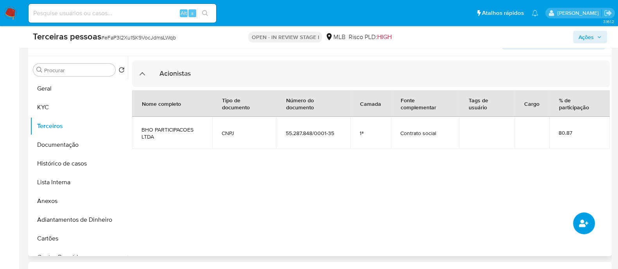
click at [592, 221] on button "common.add_complementary_information" at bounding box center [584, 224] width 22 height 22
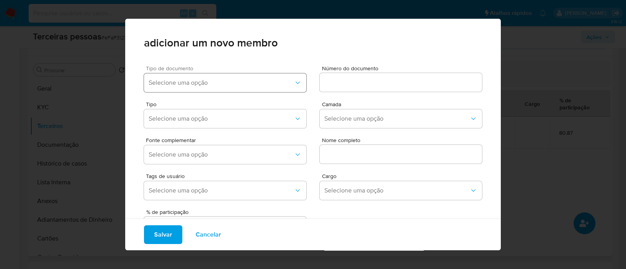
click at [193, 84] on span "Selecione uma opção" at bounding box center [221, 83] width 145 height 8
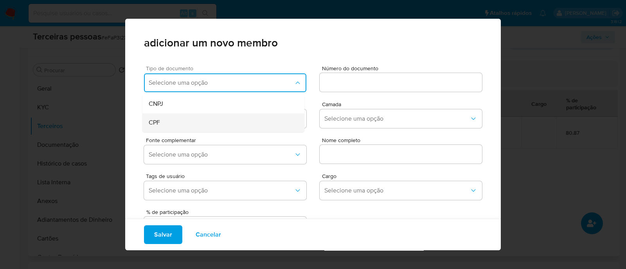
click at [192, 120] on div "CPF" at bounding box center [209, 122] width 120 height 19
click at [366, 73] on div at bounding box center [400, 82] width 162 height 19
click at [361, 82] on input at bounding box center [400, 82] width 162 height 10
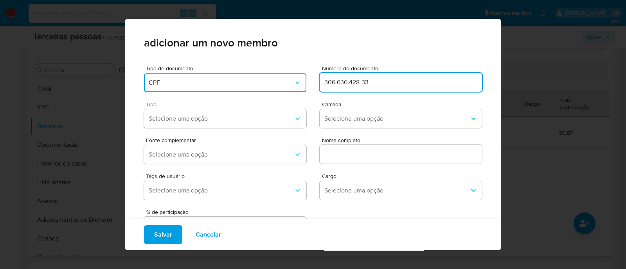
type input "306.636.428-33"
click at [250, 109] on div "Tipo Selecione uma opção" at bounding box center [225, 117] width 162 height 30
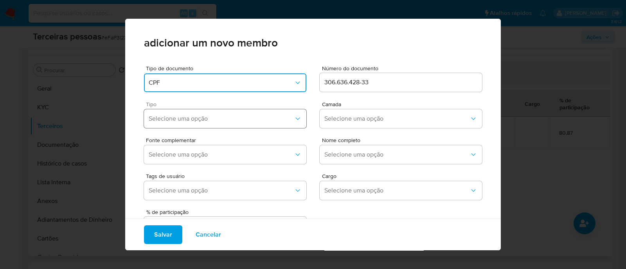
click at [266, 123] on button "Selecione uma opção" at bounding box center [225, 118] width 162 height 19
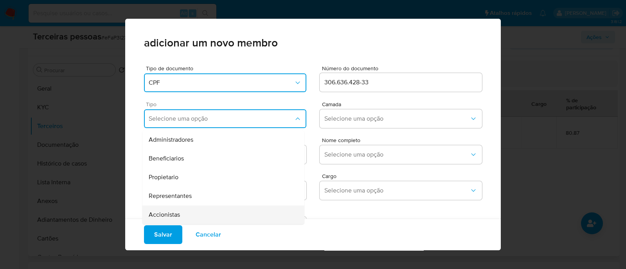
click at [231, 210] on div "Accionistas" at bounding box center [209, 215] width 120 height 19
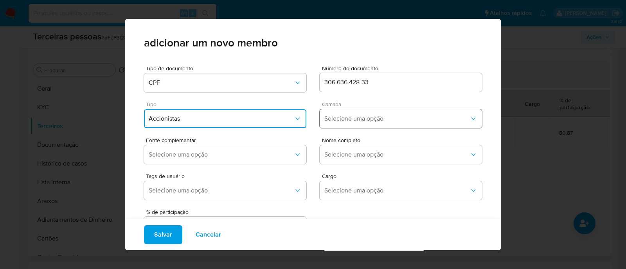
click at [349, 113] on button "Selecione uma opção" at bounding box center [400, 118] width 162 height 19
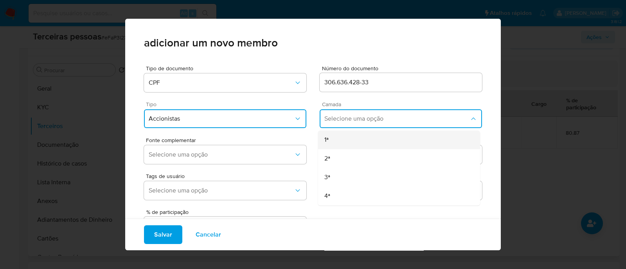
click at [349, 134] on div "1ª" at bounding box center [384, 140] width 120 height 19
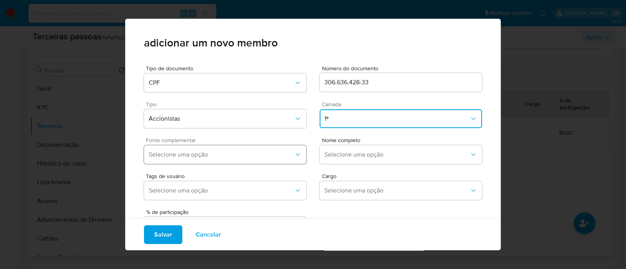
click at [265, 159] on button "Selecione uma opção" at bounding box center [225, 154] width 162 height 19
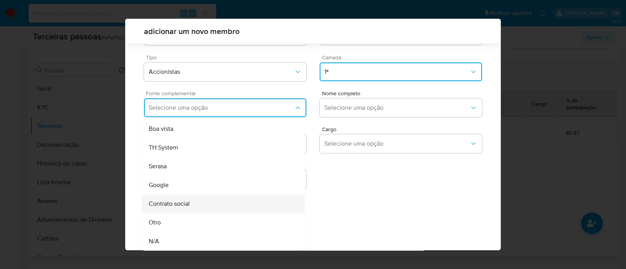
click at [213, 204] on div "Contrato social" at bounding box center [209, 204] width 120 height 19
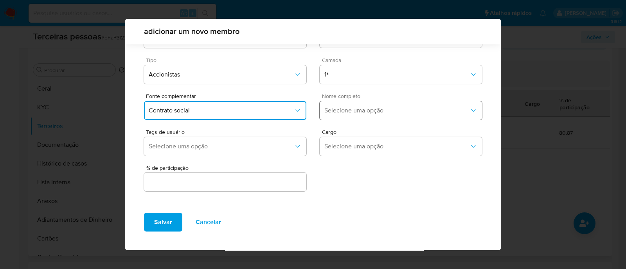
click at [351, 114] on span "Selecione uma opção" at bounding box center [396, 111] width 145 height 8
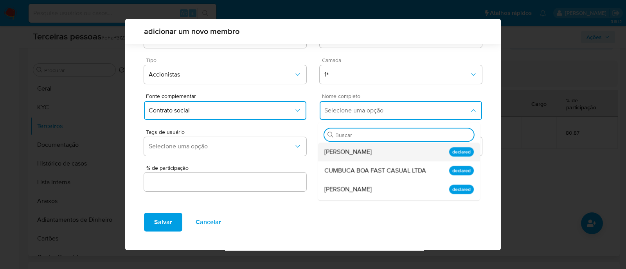
click at [381, 160] on div "Bruno de Carvalho Paro" at bounding box center [384, 152] width 120 height 19
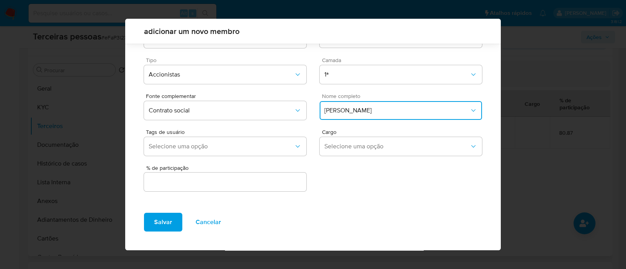
click at [266, 180] on input "text" at bounding box center [225, 182] width 162 height 10
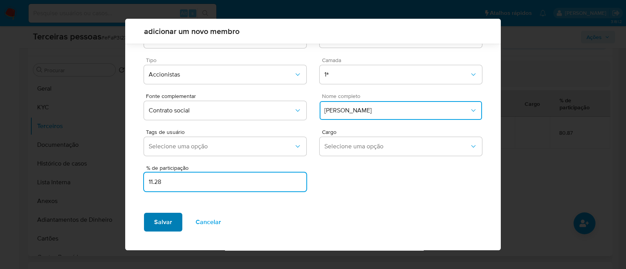
type input "11.28"
click at [163, 226] on span "Salvar" at bounding box center [163, 222] width 18 height 17
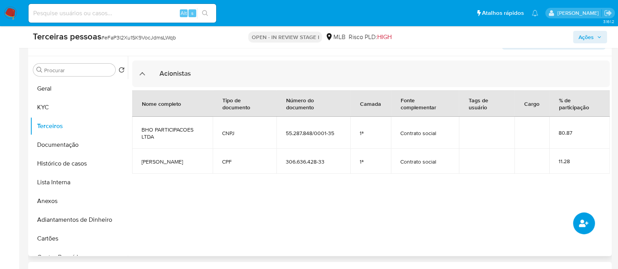
click at [591, 218] on button "common.add_complementary_information" at bounding box center [584, 224] width 22 height 22
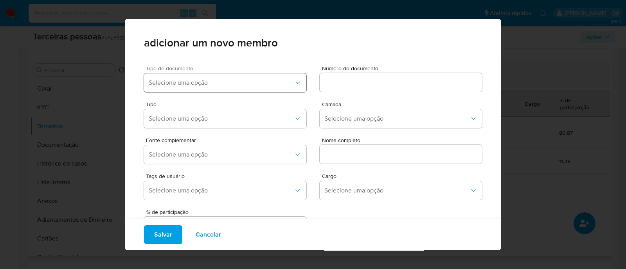
click at [219, 84] on span "Selecione uma opção" at bounding box center [221, 83] width 145 height 8
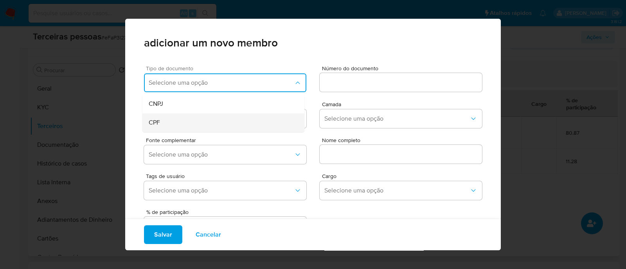
click at [208, 118] on div "CPF" at bounding box center [209, 122] width 120 height 19
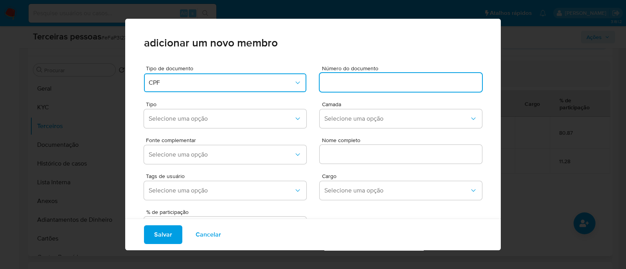
click at [399, 81] on input at bounding box center [400, 82] width 162 height 10
type input "412.386.318-35"
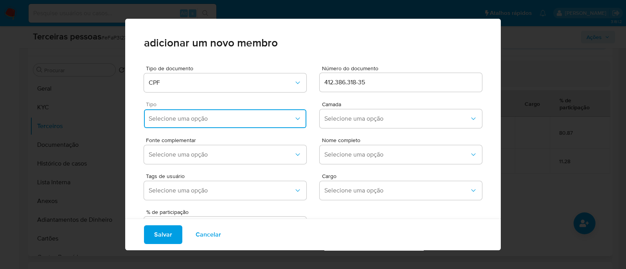
click at [199, 121] on span "Selecione uma opção" at bounding box center [221, 119] width 145 height 8
click at [212, 216] on div "Accionistas" at bounding box center [209, 215] width 120 height 19
click at [359, 112] on button "Selecione uma opção" at bounding box center [400, 118] width 162 height 19
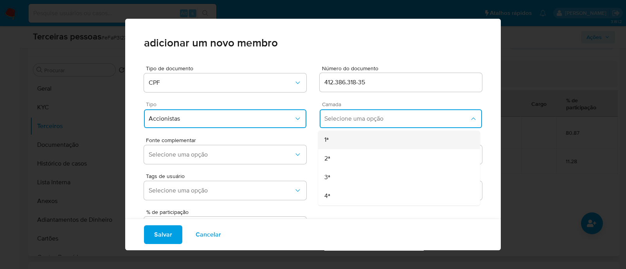
click at [350, 145] on div "1ª" at bounding box center [384, 140] width 120 height 19
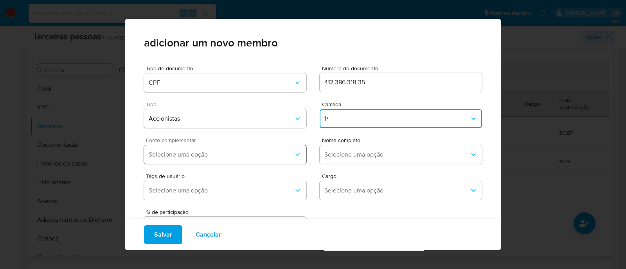
click at [254, 149] on button "Selecione uma opção" at bounding box center [225, 154] width 162 height 19
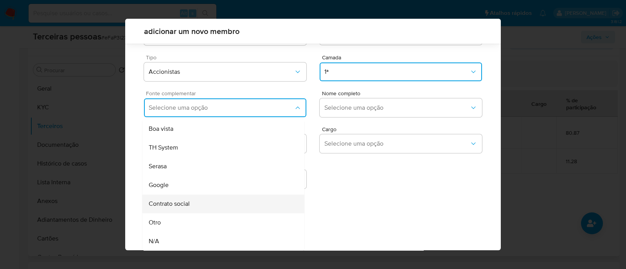
click at [226, 203] on div "Contrato social" at bounding box center [209, 204] width 120 height 19
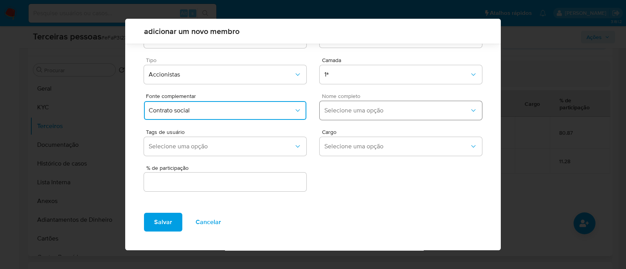
click at [353, 107] on span "Selecione uma opção" at bounding box center [396, 111] width 145 height 8
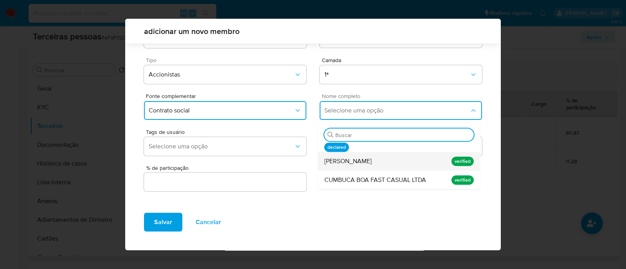
click at [369, 165] on span "Paulo de Carvalho Paro" at bounding box center [347, 162] width 47 height 8
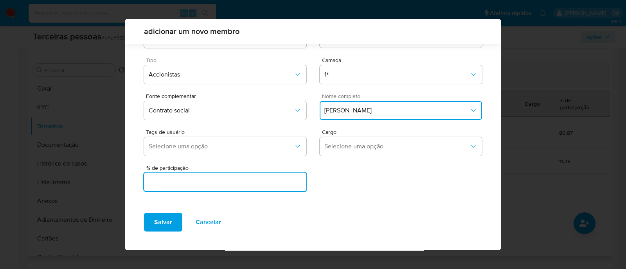
click at [243, 186] on input "text" at bounding box center [225, 182] width 162 height 10
drag, startPoint x: 163, startPoint y: 183, endPoint x: 129, endPoint y: 182, distance: 34.8
click at [129, 182] on div "Tipo de documento CPF Número do documento 412.386.318-35 Tipo Accionistas Camad…" at bounding box center [312, 111] width 375 height 192
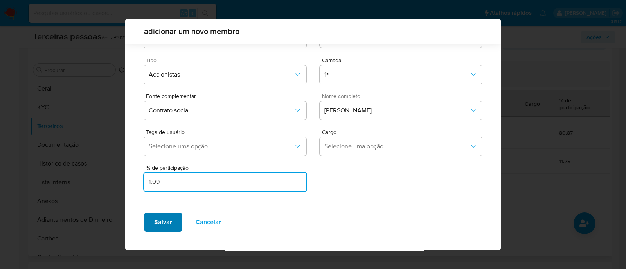
type input "1.09"
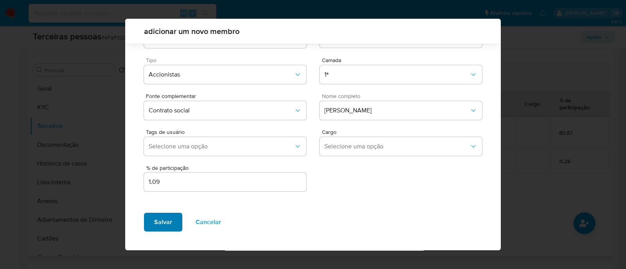
click at [168, 225] on span "Salvar" at bounding box center [163, 222] width 18 height 17
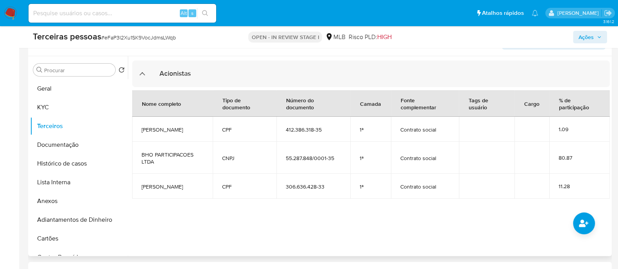
click at [487, 242] on div at bounding box center [369, 156] width 482 height 200
click at [582, 223] on icon "common.add_complementary_information" at bounding box center [583, 223] width 9 height 7
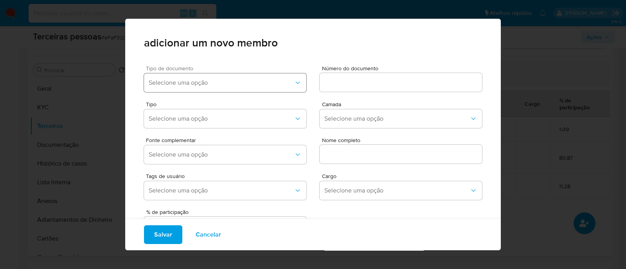
click at [239, 83] on span "Selecione uma opção" at bounding box center [221, 83] width 145 height 8
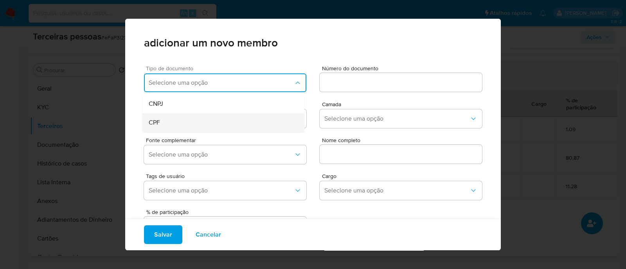
click at [188, 122] on div "CPF" at bounding box center [209, 122] width 120 height 19
click at [366, 79] on input at bounding box center [400, 82] width 162 height 10
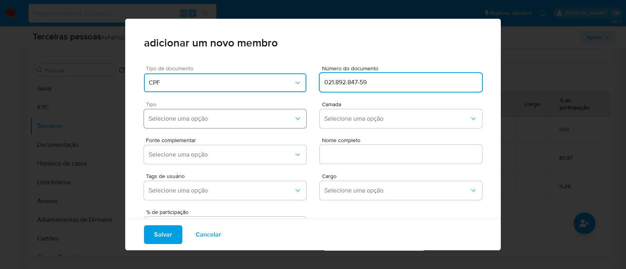
type input "021.892.847-59"
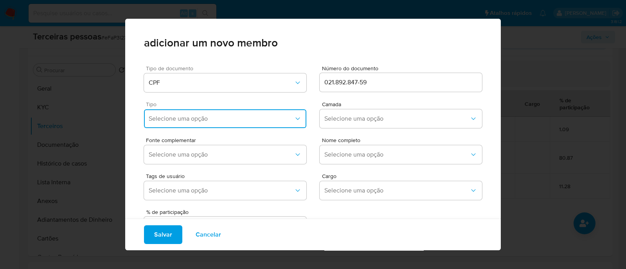
click at [294, 120] on icon "button" at bounding box center [298, 119] width 8 height 8
click at [203, 212] on div "Accionistas" at bounding box center [209, 215] width 120 height 19
click at [368, 110] on button "Selecione uma opção" at bounding box center [400, 118] width 162 height 19
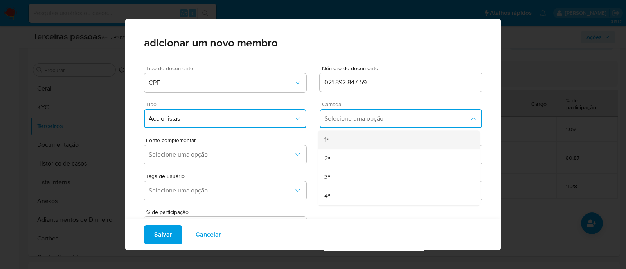
click at [330, 143] on div "1ª" at bounding box center [384, 140] width 120 height 19
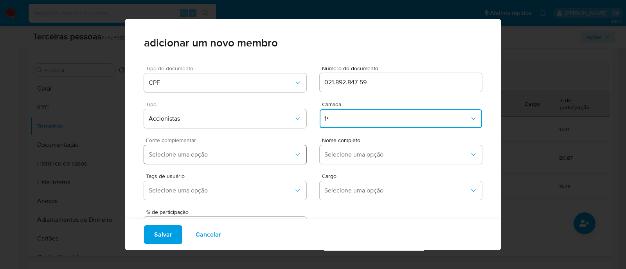
click at [230, 157] on span "Selecione uma opção" at bounding box center [221, 155] width 145 height 8
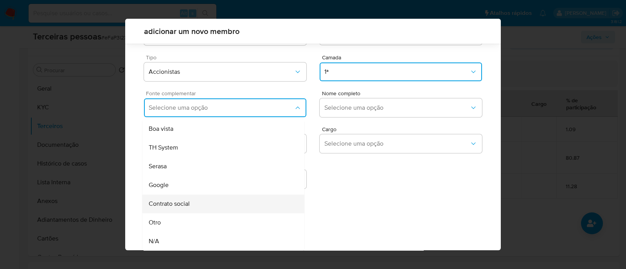
click at [230, 207] on div "Contrato social" at bounding box center [209, 204] width 120 height 19
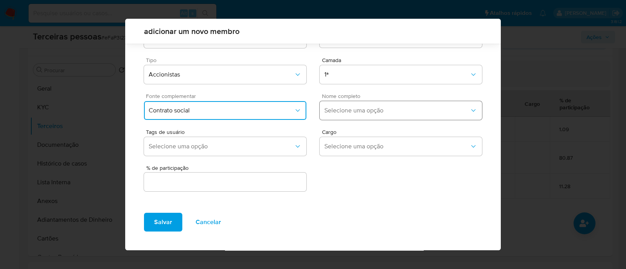
click at [344, 116] on button "Selecione uma opção" at bounding box center [400, 110] width 162 height 19
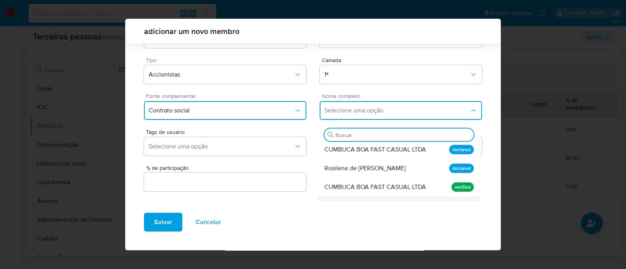
scroll to position [45, 0]
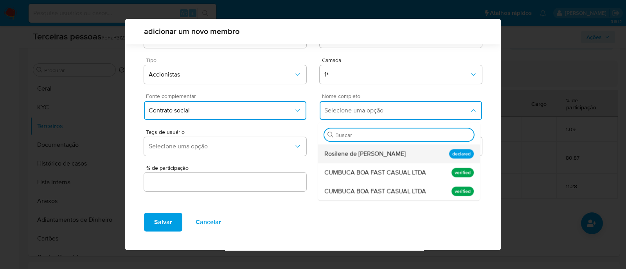
click at [356, 154] on span "Rosilene de Alcantara Rodrigues" at bounding box center [364, 154] width 81 height 8
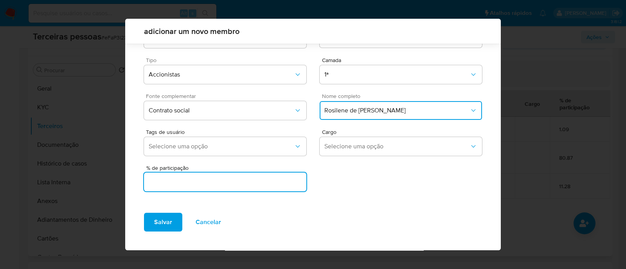
click at [235, 184] on input "text" at bounding box center [225, 182] width 162 height 10
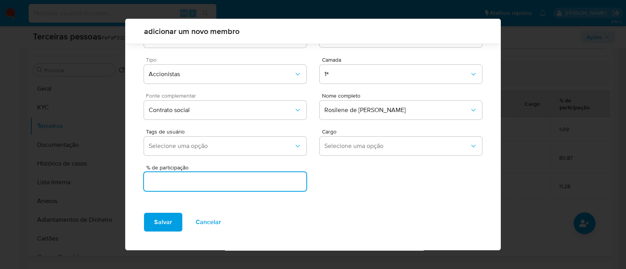
scroll to position [29, 0]
type input "2.04"
click at [147, 225] on button "Salvar" at bounding box center [163, 222] width 38 height 19
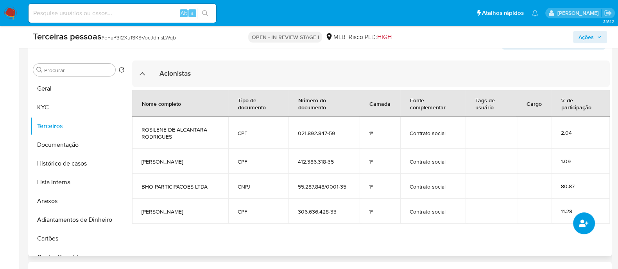
click at [594, 227] on button "common.add_complementary_information" at bounding box center [584, 224] width 22 height 22
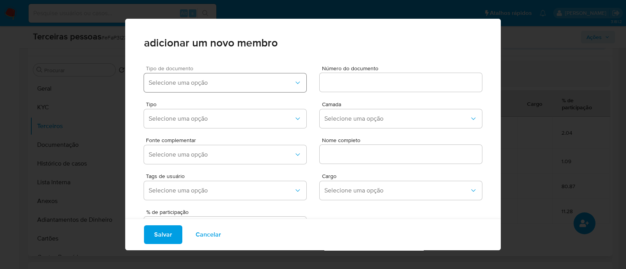
click at [222, 78] on button "Selecione uma opção" at bounding box center [225, 83] width 162 height 19
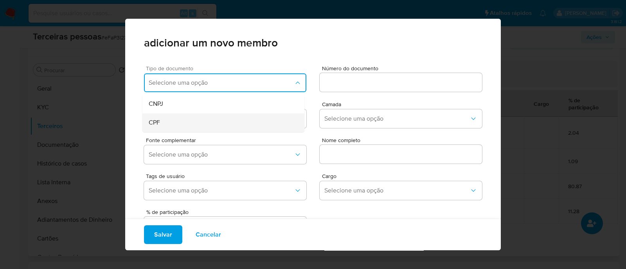
click at [180, 122] on div "CPF" at bounding box center [209, 122] width 120 height 19
click at [361, 79] on input at bounding box center [400, 82] width 162 height 10
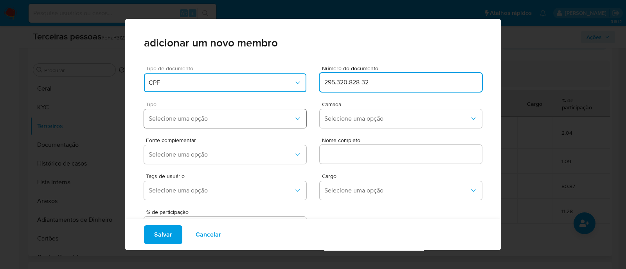
type input "295.320.828-32"
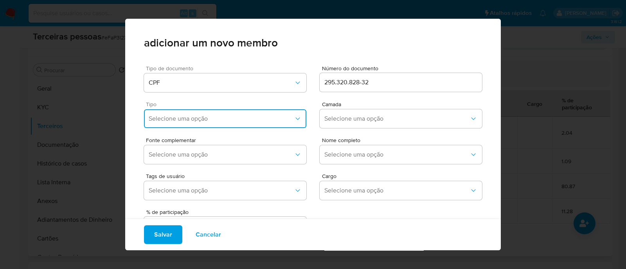
click at [273, 120] on span "Selecione uma opção" at bounding box center [221, 119] width 145 height 8
click at [246, 217] on div "Accionistas" at bounding box center [209, 215] width 120 height 19
click at [380, 114] on button "Selecione uma opção" at bounding box center [400, 118] width 162 height 19
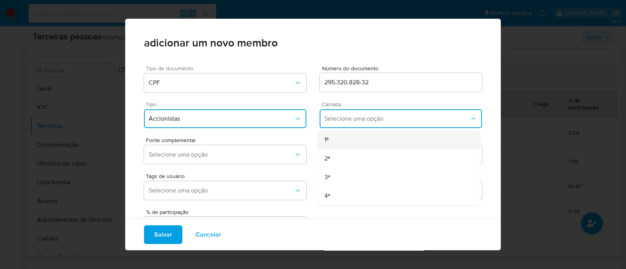
click at [356, 139] on div "1ª" at bounding box center [384, 140] width 120 height 19
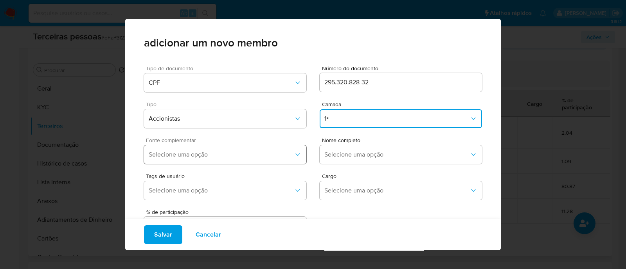
click at [265, 146] on button "Selecione uma opção" at bounding box center [225, 154] width 162 height 19
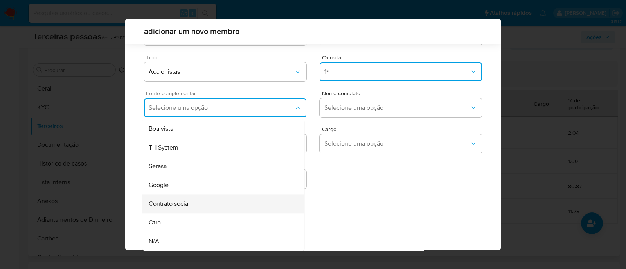
click at [220, 209] on div "Contrato social" at bounding box center [209, 204] width 120 height 19
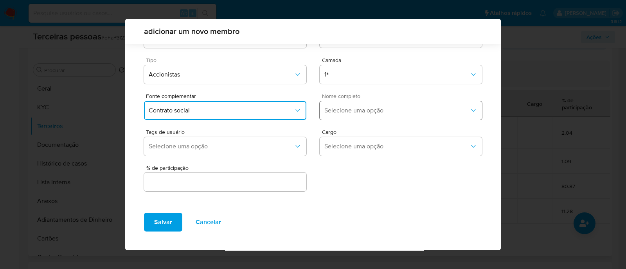
click at [379, 113] on span "Selecione uma opção" at bounding box center [396, 111] width 145 height 8
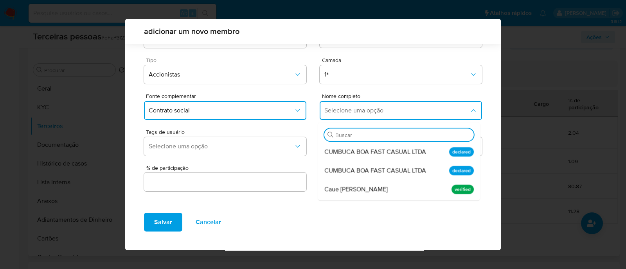
drag, startPoint x: 334, startPoint y: 190, endPoint x: 319, endPoint y: 196, distance: 16.7
click at [334, 190] on span "Caue Picarelli Meyer" at bounding box center [355, 190] width 63 height 8
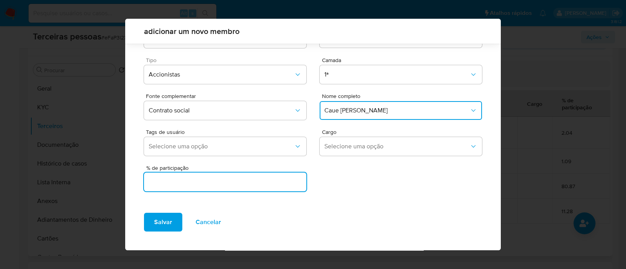
click at [235, 185] on input "text" at bounding box center [225, 182] width 162 height 10
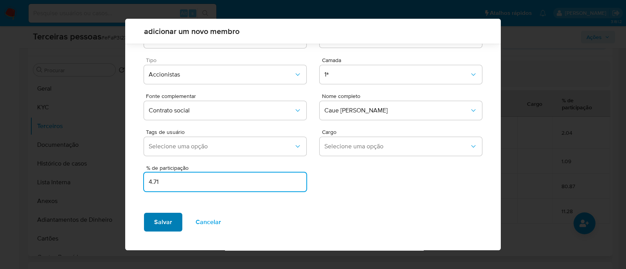
type input "4.71"
click at [159, 226] on span "Salvar" at bounding box center [163, 222] width 18 height 17
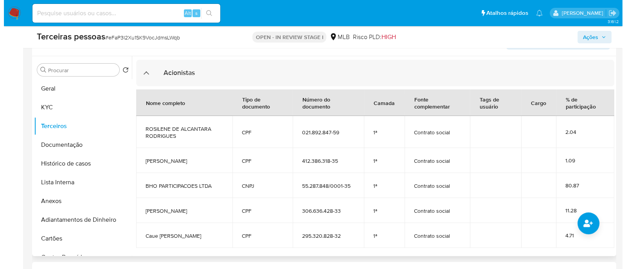
scroll to position [0, 0]
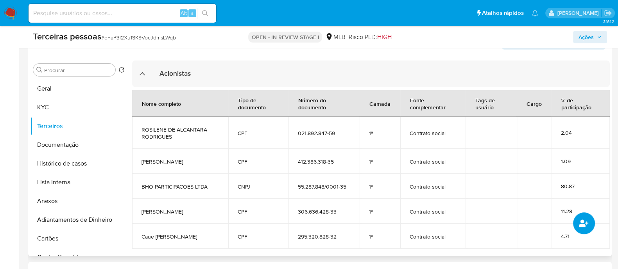
click at [581, 228] on button "common.add_complementary_information" at bounding box center [584, 224] width 22 height 22
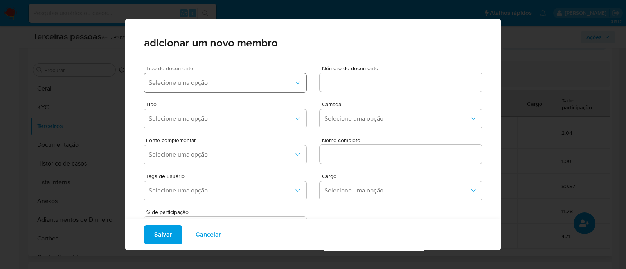
click at [181, 87] on button "Selecione uma opção" at bounding box center [225, 83] width 162 height 19
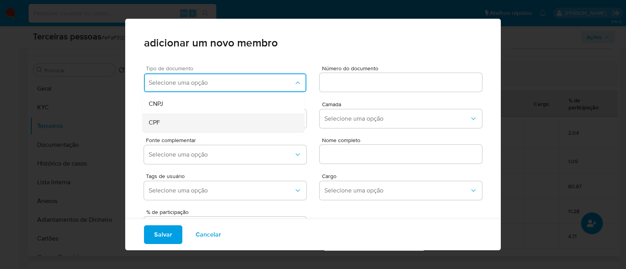
click at [173, 118] on div "CPF" at bounding box center [209, 122] width 120 height 19
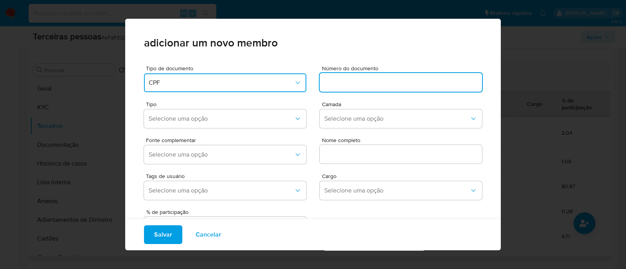
click at [372, 80] on input at bounding box center [400, 82] width 162 height 10
type input "297.328.628-07"
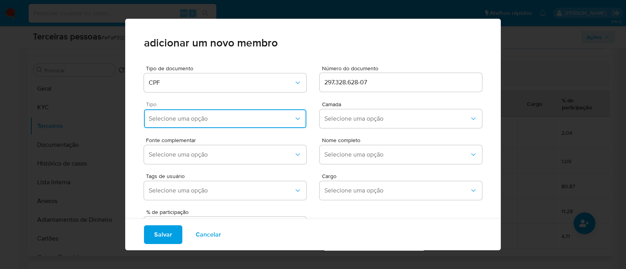
click at [262, 122] on span "Selecione uma opção" at bounding box center [221, 119] width 145 height 8
click at [226, 212] on div "Accionistas" at bounding box center [209, 215] width 120 height 19
click at [358, 118] on span "Selecione uma opção" at bounding box center [396, 119] width 145 height 8
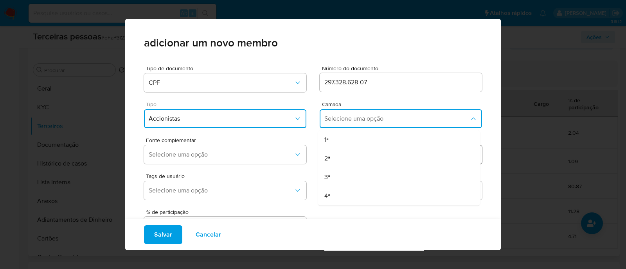
click at [348, 159] on div "2ª" at bounding box center [384, 158] width 120 height 19
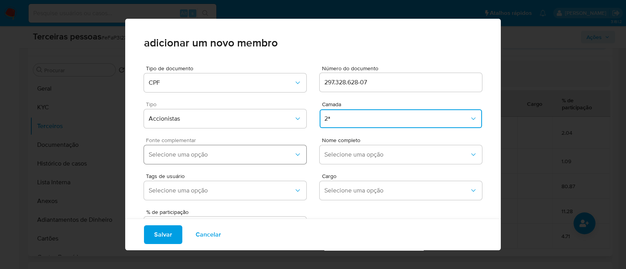
click at [225, 148] on button "Selecione uma opção" at bounding box center [225, 154] width 162 height 19
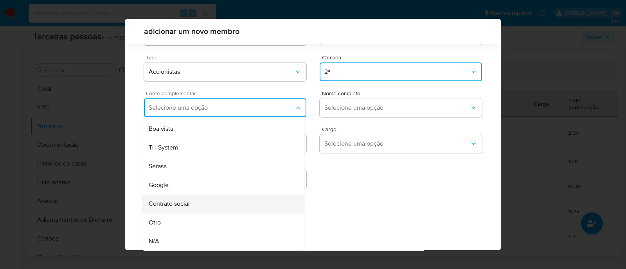
click at [233, 212] on div "Contrato social" at bounding box center [209, 204] width 120 height 19
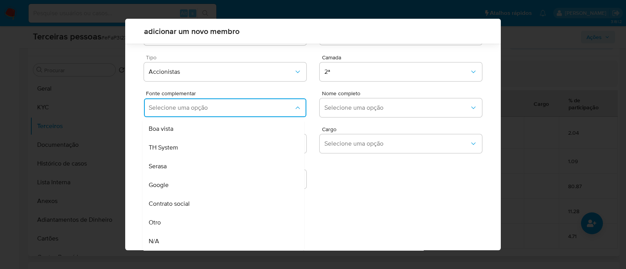
scroll to position [29, 0]
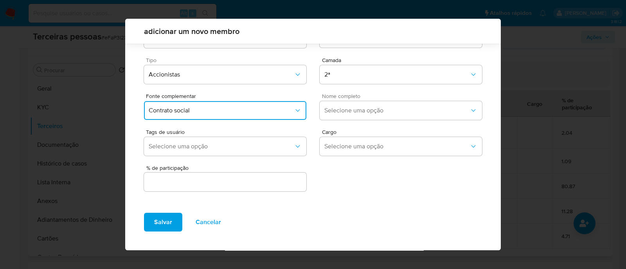
click at [368, 100] on div "Nome completo Selecione uma opção" at bounding box center [400, 108] width 162 height 30
click at [370, 113] on span "Selecione uma opção" at bounding box center [396, 111] width 145 height 8
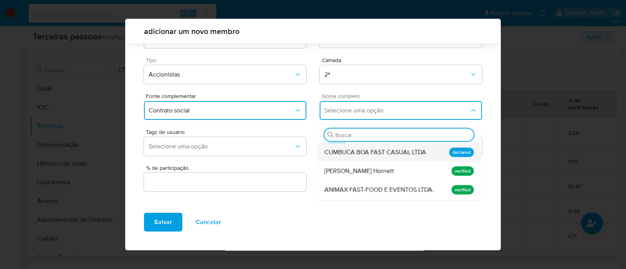
scroll to position [51, 0]
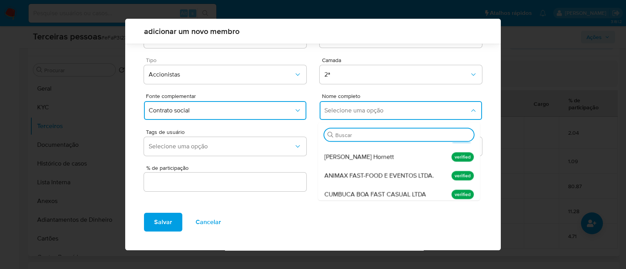
click at [364, 163] on div "Bruno Lima Hornett" at bounding box center [384, 157] width 120 height 19
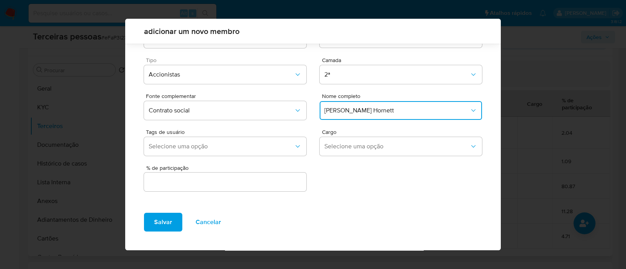
click at [280, 179] on input "text" at bounding box center [225, 182] width 162 height 10
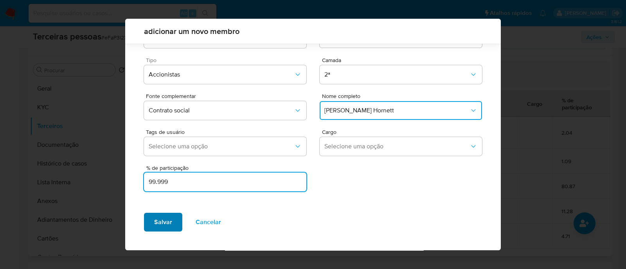
type input "99.999"
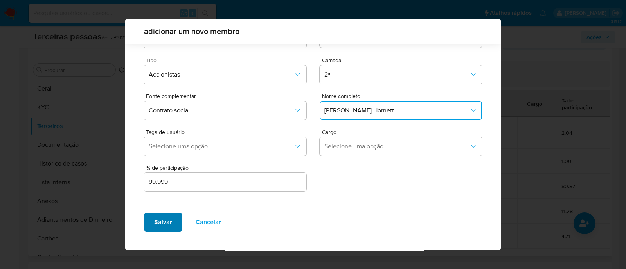
click at [169, 217] on span "Salvar" at bounding box center [163, 222] width 18 height 17
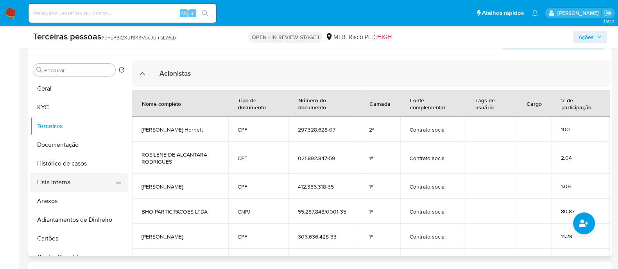
click at [83, 176] on button "Lista Interna" at bounding box center [75, 182] width 91 height 19
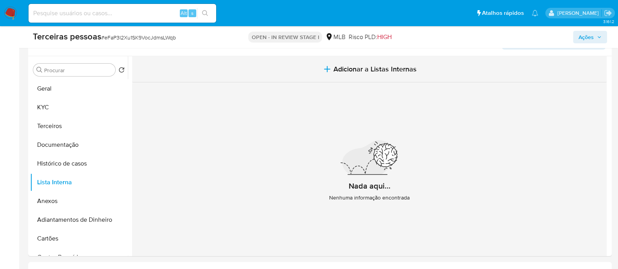
click at [354, 68] on span "Adicionar a Listas Internas" at bounding box center [375, 69] width 83 height 9
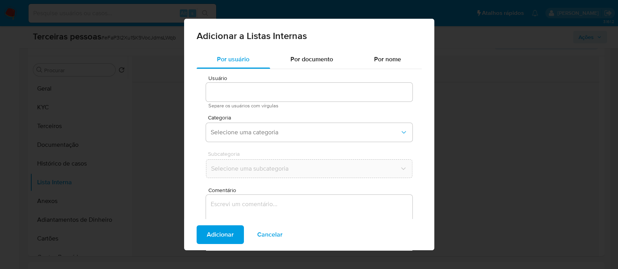
type input "1919896280"
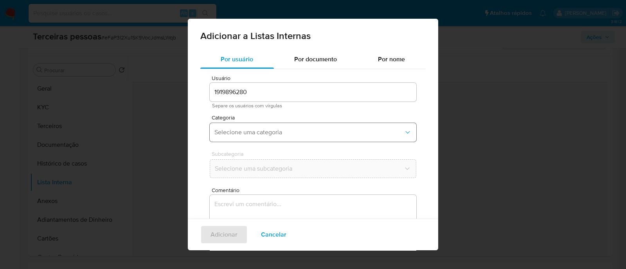
click at [245, 135] on span "Selecione uma categoria" at bounding box center [308, 133] width 189 height 8
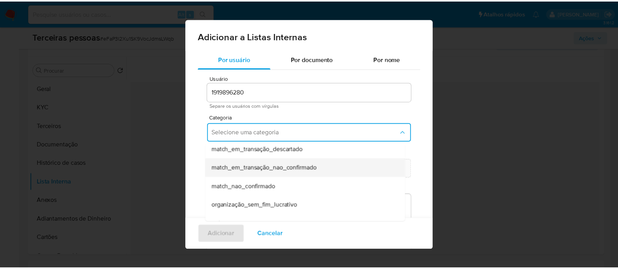
scroll to position [184, 0]
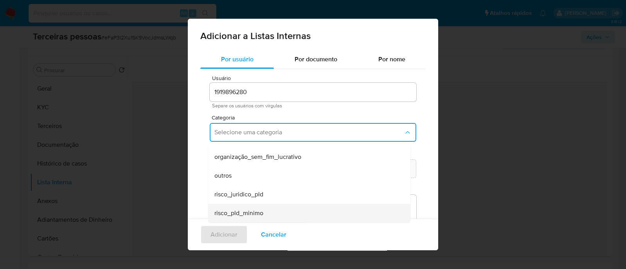
click at [257, 212] on span "risco_pld_minimo" at bounding box center [238, 214] width 49 height 8
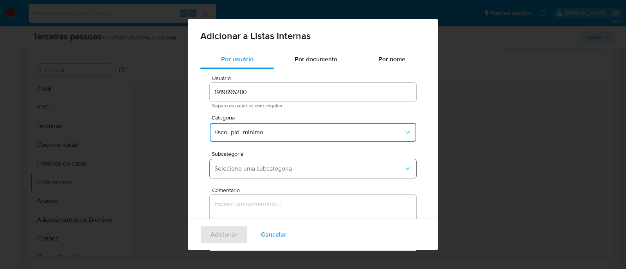
click at [262, 170] on span "Selecione uma subcategoria" at bounding box center [308, 169] width 189 height 8
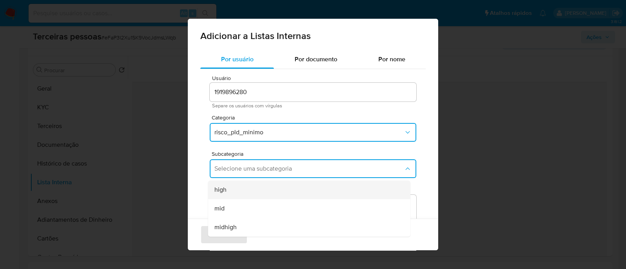
click at [273, 189] on div "high" at bounding box center [306, 190] width 185 height 19
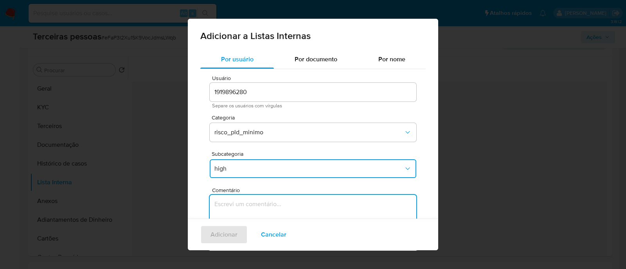
click at [271, 207] on textarea "Comentário" at bounding box center [313, 232] width 206 height 75
type textarea "Conforme risco PLD"
click at [236, 236] on span "Adicionar" at bounding box center [223, 234] width 27 height 17
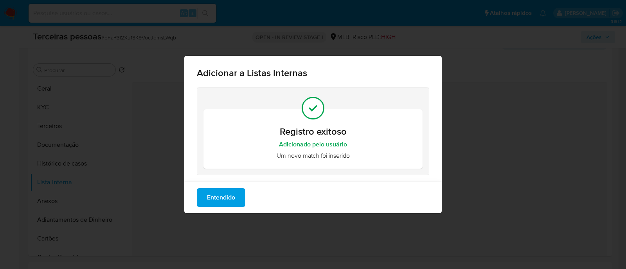
click at [206, 198] on button "Entendido" at bounding box center [221, 197] width 48 height 19
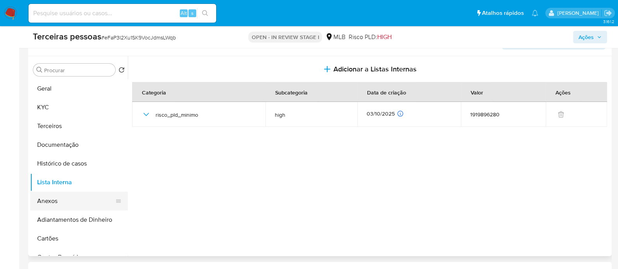
click at [63, 201] on button "Anexos" at bounding box center [75, 201] width 91 height 19
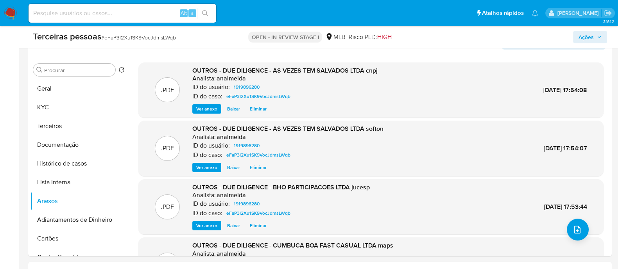
click at [583, 32] on span "Ações" at bounding box center [586, 37] width 15 height 13
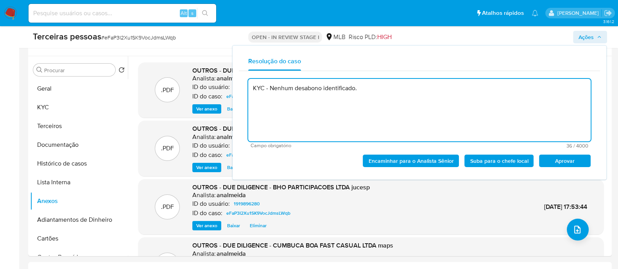
click at [585, 162] on span "Aprovar" at bounding box center [565, 161] width 41 height 11
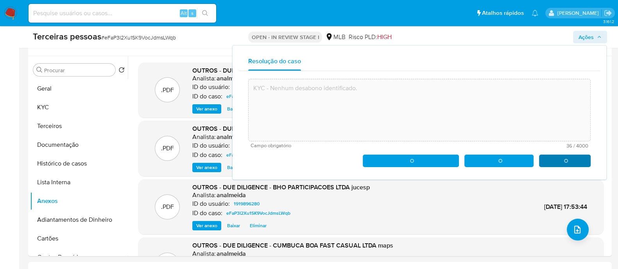
type textarea "KYC - Nenhum desabono identificado."
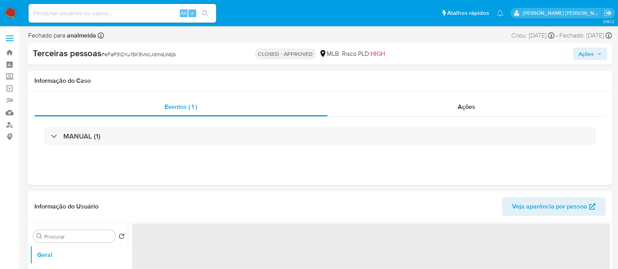
select select "10"
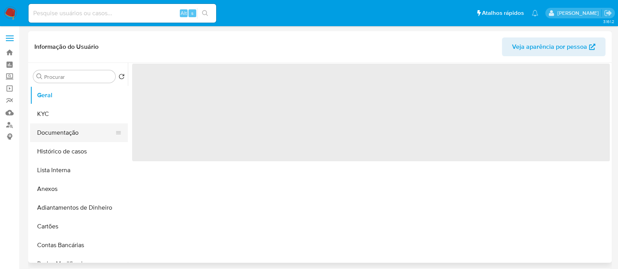
select select "10"
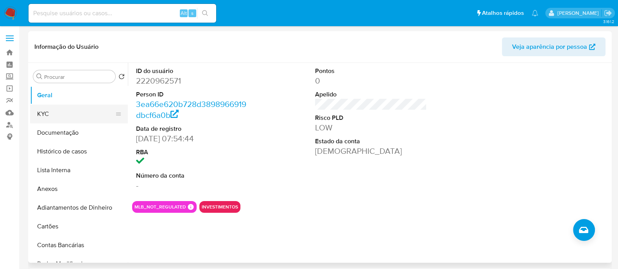
click at [69, 116] on button "KYC" at bounding box center [75, 114] width 91 height 19
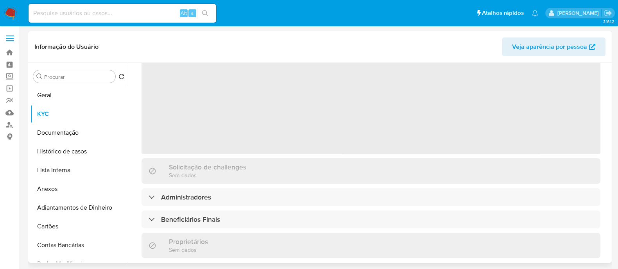
scroll to position [312, 0]
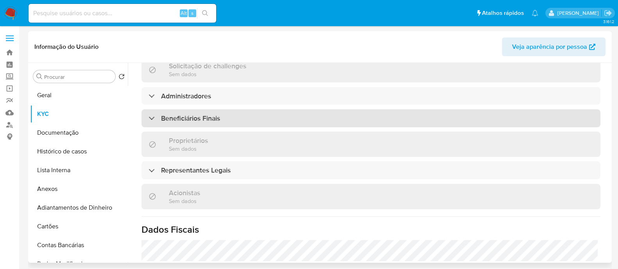
click at [239, 116] on div "Beneficiários Finais" at bounding box center [371, 118] width 459 height 18
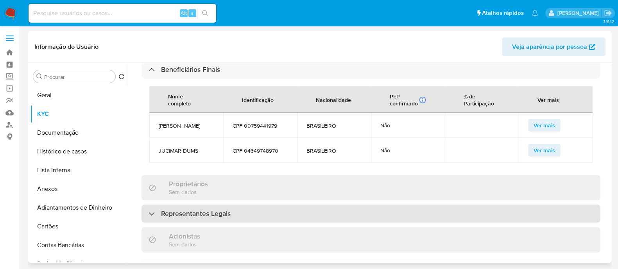
click at [273, 222] on div "Representantes Legais" at bounding box center [371, 214] width 459 height 18
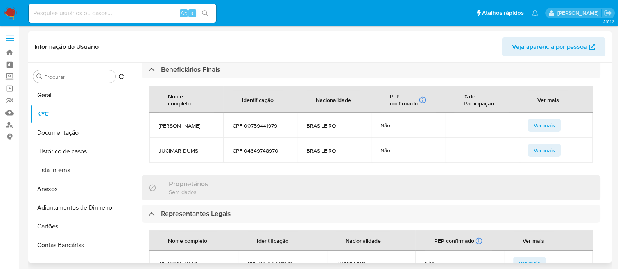
scroll to position [508, 0]
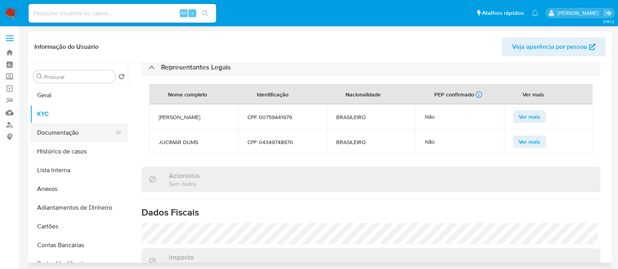
click at [65, 134] on button "Documentação" at bounding box center [75, 133] width 91 height 19
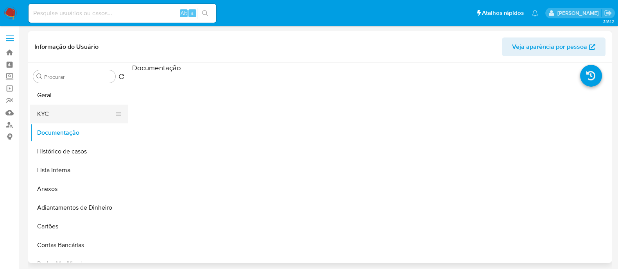
click at [64, 105] on button "KYC" at bounding box center [75, 114] width 91 height 19
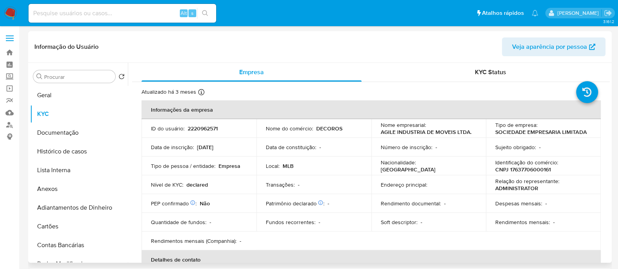
click at [517, 167] on p "CNPJ 17637706000161" at bounding box center [523, 169] width 56 height 7
copy p "17637706000161"
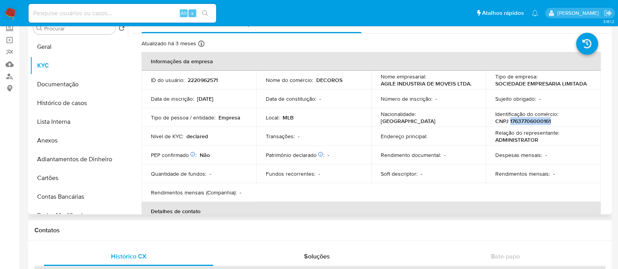
scroll to position [195, 0]
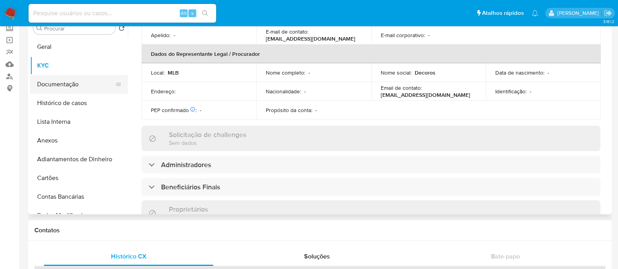
click at [61, 83] on button "Documentação" at bounding box center [75, 84] width 91 height 19
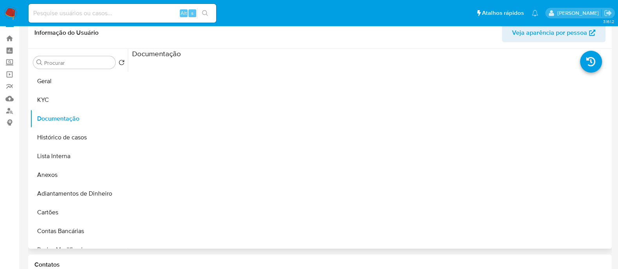
scroll to position [0, 0]
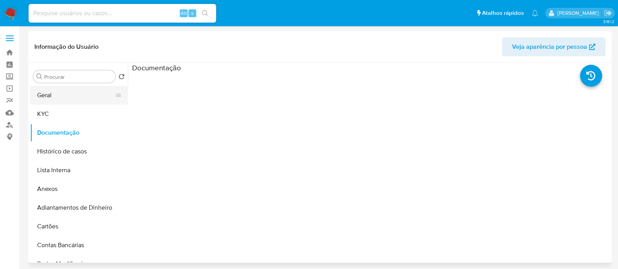
click at [78, 99] on button "Geral" at bounding box center [75, 95] width 91 height 19
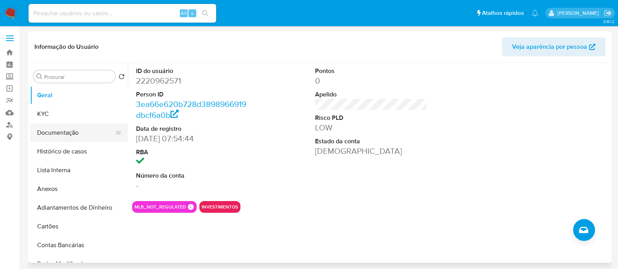
click at [67, 129] on button "Documentação" at bounding box center [75, 133] width 91 height 19
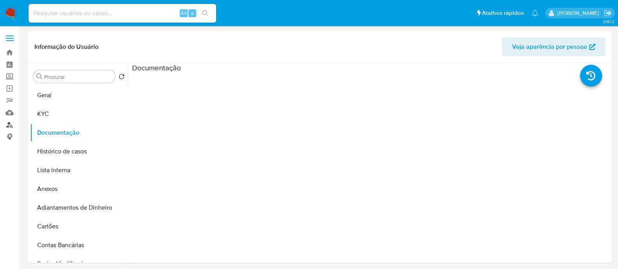
click at [10, 126] on link "Localizador de pessoas" at bounding box center [46, 125] width 93 height 12
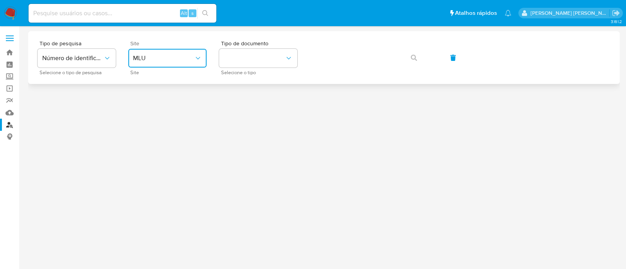
click at [164, 63] on button "MLU" at bounding box center [167, 58] width 78 height 19
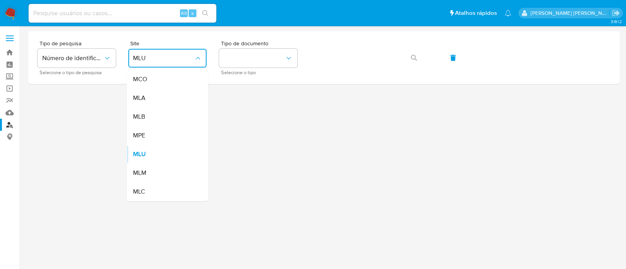
drag, startPoint x: 173, startPoint y: 136, endPoint x: 178, endPoint y: 133, distance: 5.4
click at [176, 134] on div "MPE" at bounding box center [165, 135] width 64 height 19
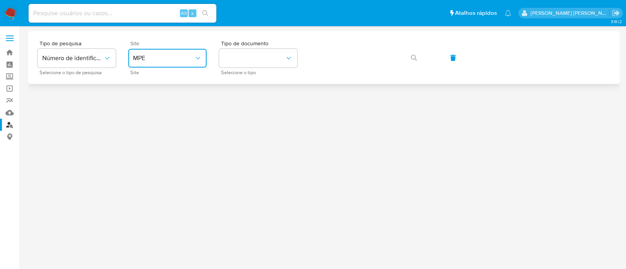
click at [176, 58] on span "MPE" at bounding box center [163, 58] width 61 height 8
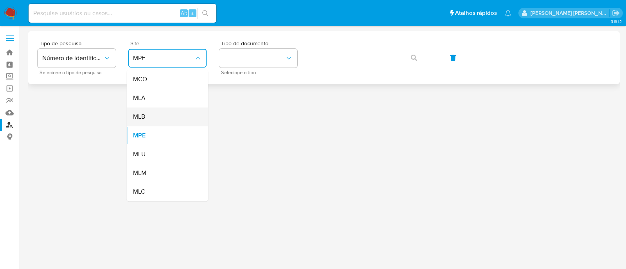
click at [158, 115] on div "MLB" at bounding box center [165, 117] width 64 height 19
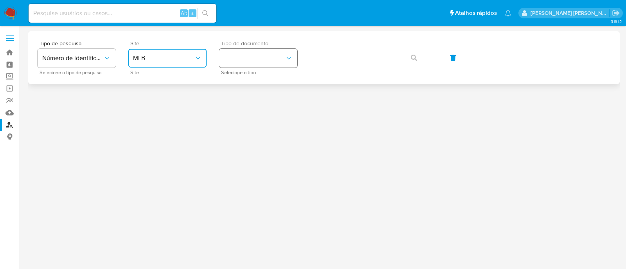
click at [278, 62] on button "identificationType" at bounding box center [258, 58] width 78 height 19
click at [262, 86] on div "CNPJ CNPJ" at bounding box center [256, 83] width 64 height 27
click at [414, 60] on icon "button" at bounding box center [414, 58] width 6 height 6
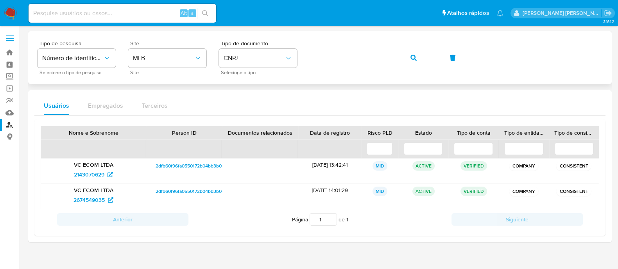
click at [392, 61] on div "Tipo de pesquisa Número de identificação Selecione o tipo de pesquisa Site MLB …" at bounding box center [320, 58] width 565 height 34
click at [412, 53] on span "button" at bounding box center [414, 57] width 6 height 17
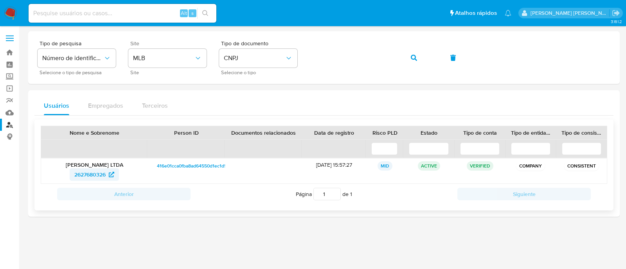
click at [103, 176] on span "2627680326" at bounding box center [89, 175] width 31 height 13
click at [429, 59] on div "Tipo de pesquisa Número de identificação Selecione o tipo de pesquisa Site MLB …" at bounding box center [324, 58] width 572 height 34
click at [422, 63] on button "button" at bounding box center [413, 57] width 27 height 19
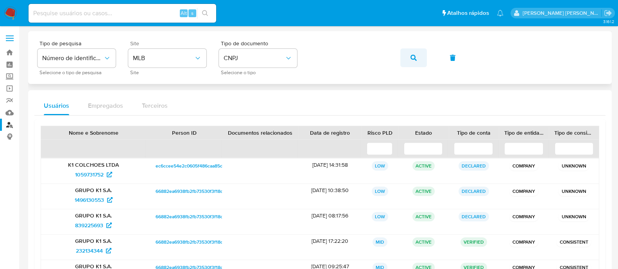
click at [403, 59] on button "button" at bounding box center [413, 57] width 27 height 19
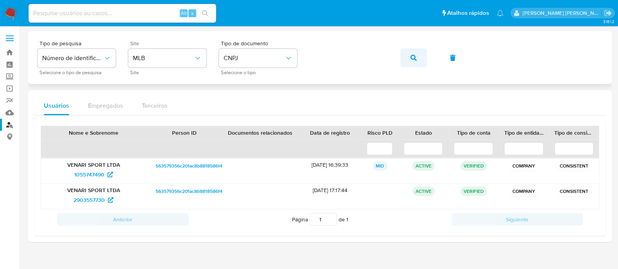
click at [413, 56] on icon "button" at bounding box center [414, 58] width 6 height 6
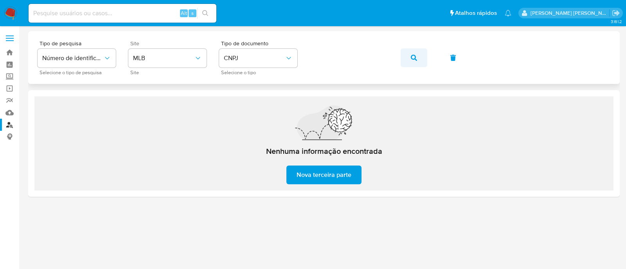
click at [414, 55] on icon "button" at bounding box center [414, 58] width 6 height 6
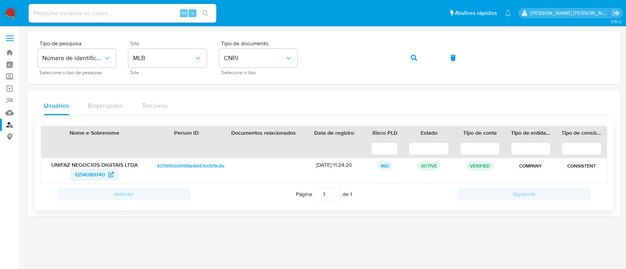
click at [104, 172] on span "1254089740" at bounding box center [90, 175] width 30 height 13
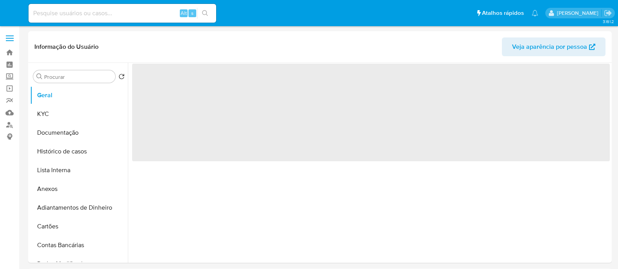
select select "10"
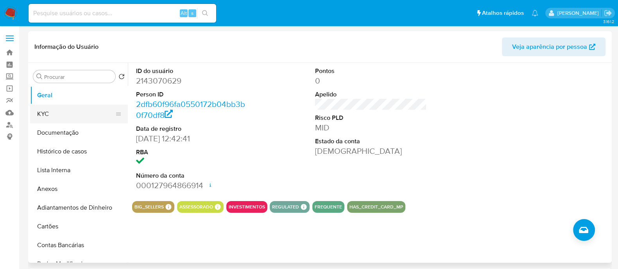
click at [78, 116] on button "KYC" at bounding box center [75, 114] width 91 height 19
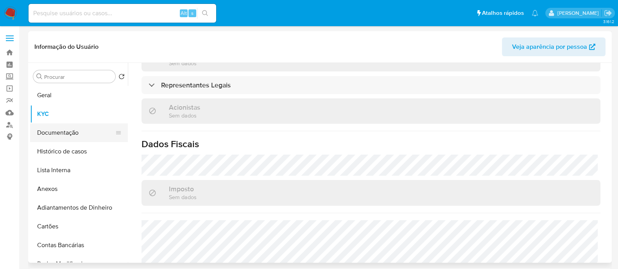
scroll to position [344, 0]
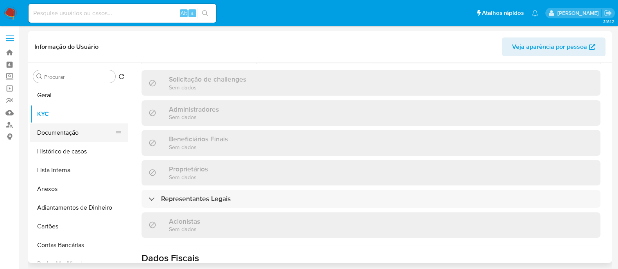
click at [56, 131] on button "Documentação" at bounding box center [75, 133] width 91 height 19
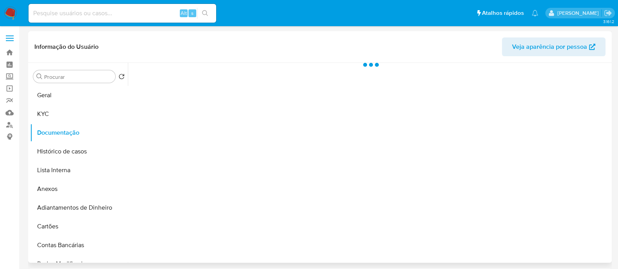
scroll to position [0, 0]
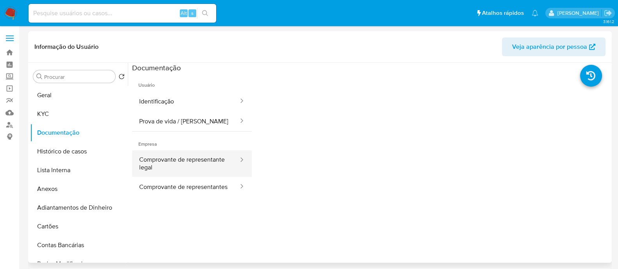
click at [178, 158] on button "Comprovante de representante legal" at bounding box center [185, 164] width 107 height 27
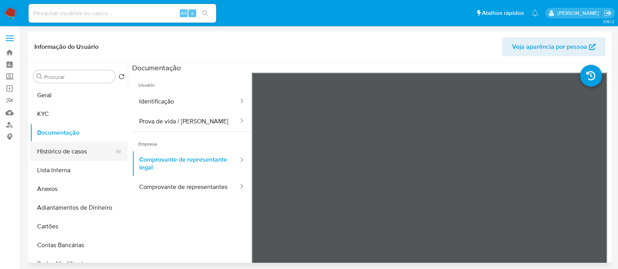
click at [49, 153] on button "Histórico de casos" at bounding box center [75, 151] width 91 height 19
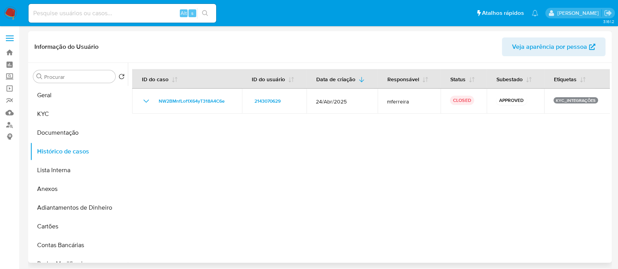
click at [340, 193] on div at bounding box center [369, 163] width 482 height 200
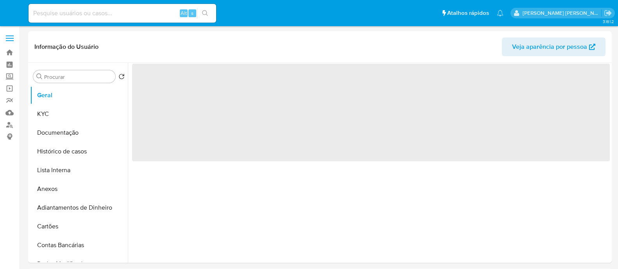
select select "10"
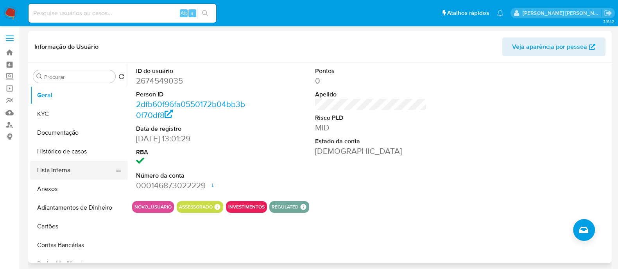
drag, startPoint x: 65, startPoint y: 165, endPoint x: 64, endPoint y: 161, distance: 4.3
click at [65, 165] on button "Lista Interna" at bounding box center [75, 170] width 91 height 19
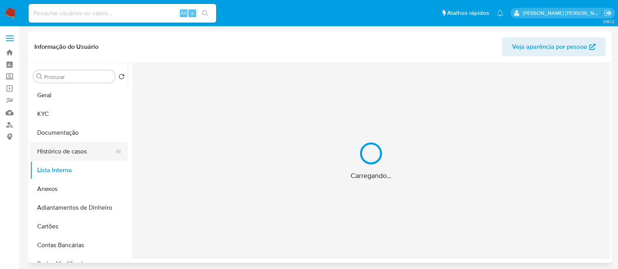
click at [64, 156] on button "Histórico de casos" at bounding box center [75, 151] width 91 height 19
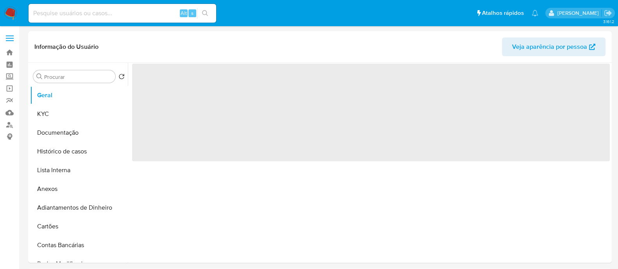
select select "10"
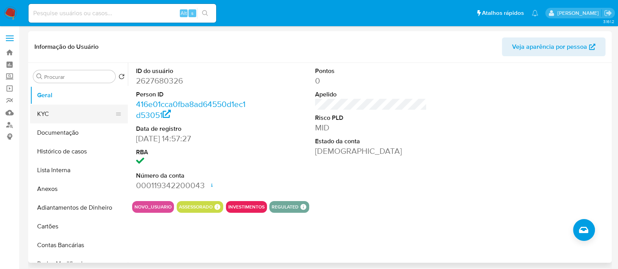
click at [55, 113] on button "KYC" at bounding box center [75, 114] width 91 height 19
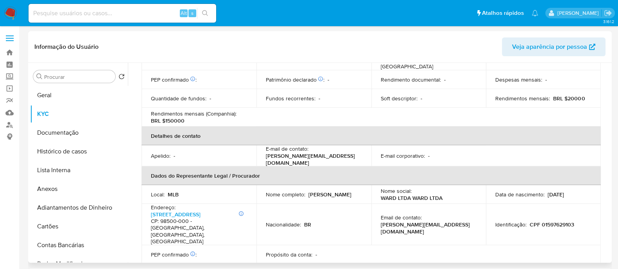
scroll to position [330, 0]
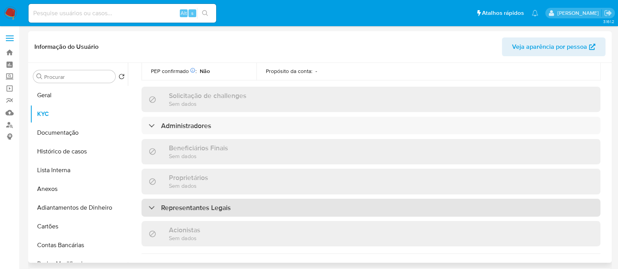
click at [256, 199] on div "Representantes Legais" at bounding box center [371, 208] width 459 height 18
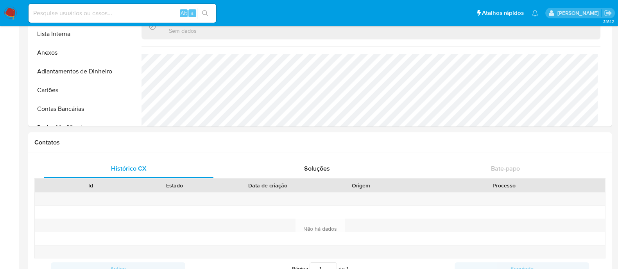
scroll to position [0, 0]
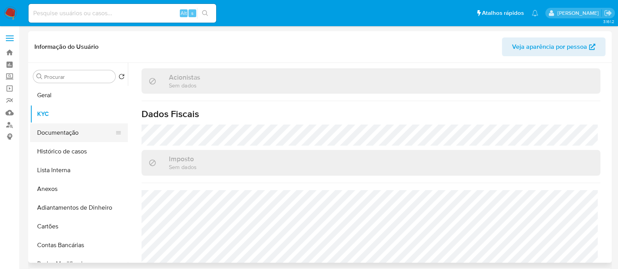
click at [60, 134] on button "Documentação" at bounding box center [75, 133] width 91 height 19
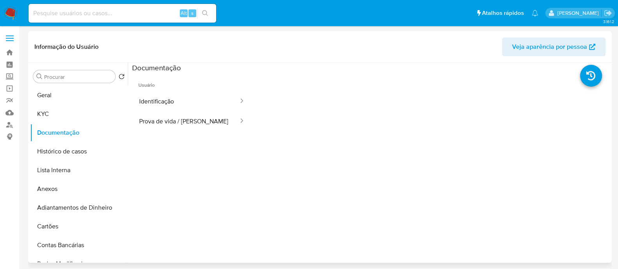
click at [201, 157] on ul "Usuário Identificação Prova de vida / Selfie" at bounding box center [192, 185] width 120 height 225
click at [49, 122] on button "KYC" at bounding box center [75, 114] width 91 height 19
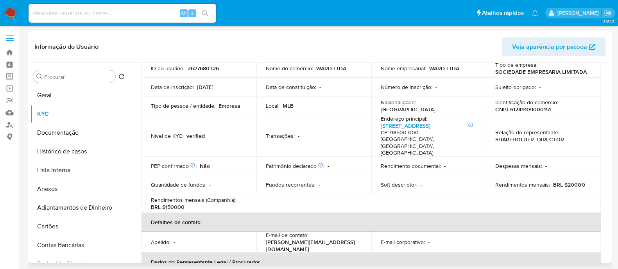
scroll to position [147, 0]
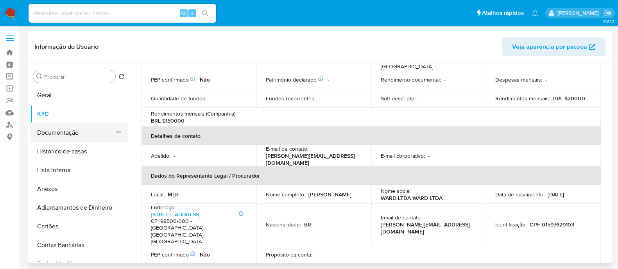
click at [71, 132] on button "Documentação" at bounding box center [75, 133] width 91 height 19
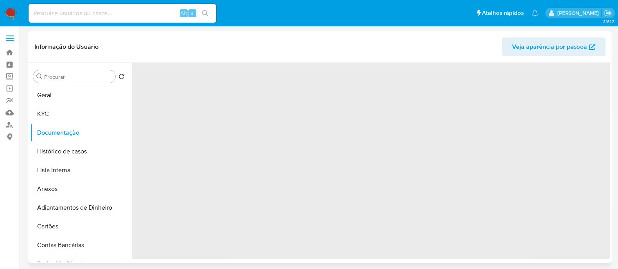
scroll to position [0, 0]
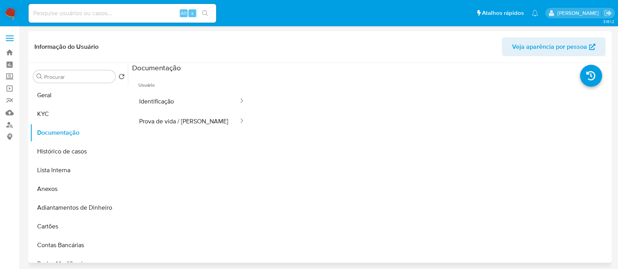
click at [422, 158] on div at bounding box center [431, 198] width 359 height 250
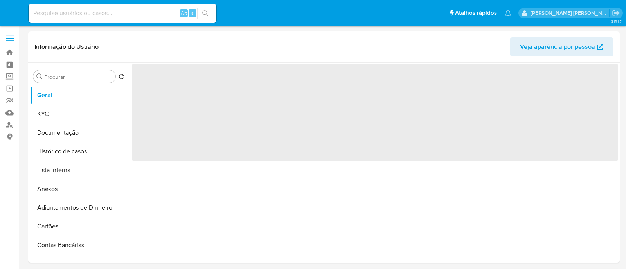
select select "10"
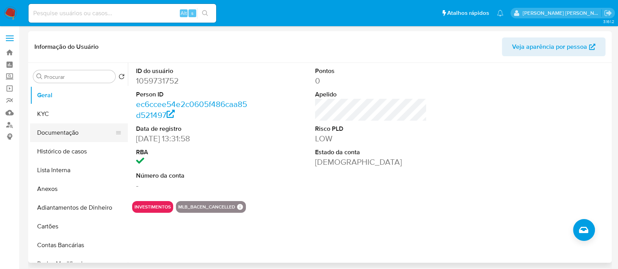
drag, startPoint x: 71, startPoint y: 126, endPoint x: 76, endPoint y: 127, distance: 4.9
click at [76, 127] on button "Documentação" at bounding box center [75, 133] width 91 height 19
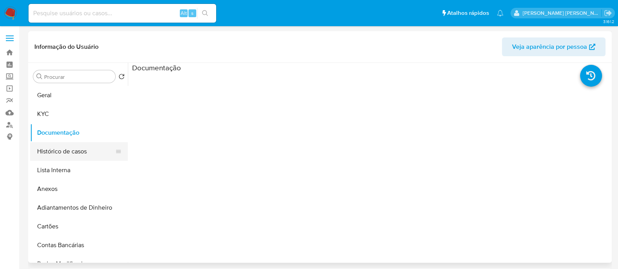
click at [68, 159] on button "Histórico de casos" at bounding box center [75, 151] width 91 height 19
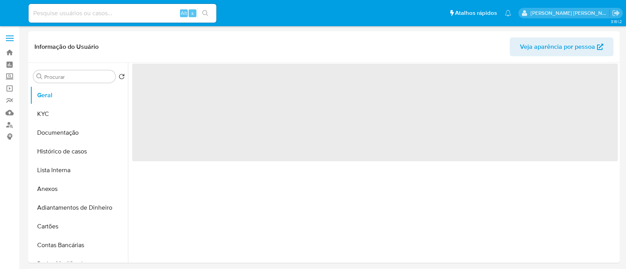
select select "10"
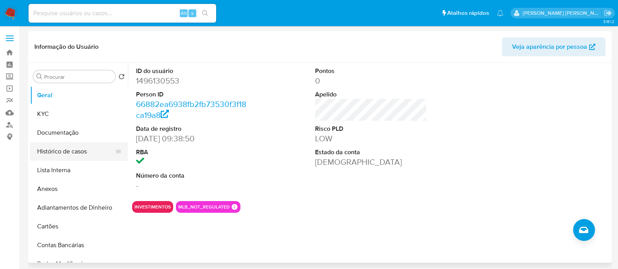
click at [66, 145] on button "Histórico de casos" at bounding box center [75, 151] width 91 height 19
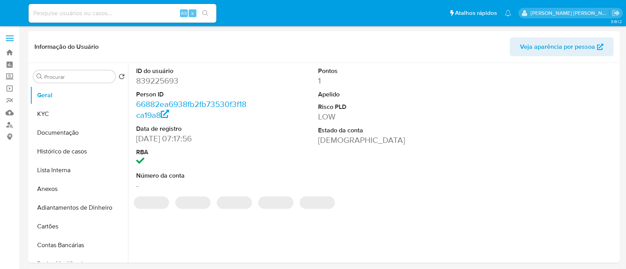
select select "10"
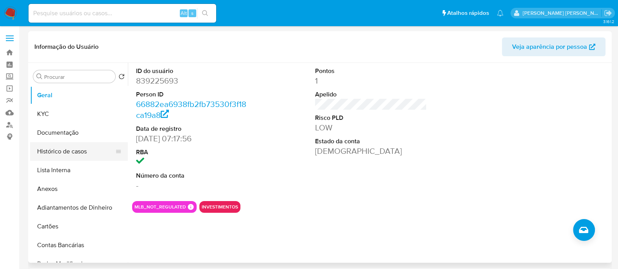
click at [58, 144] on button "Histórico de casos" at bounding box center [75, 151] width 91 height 19
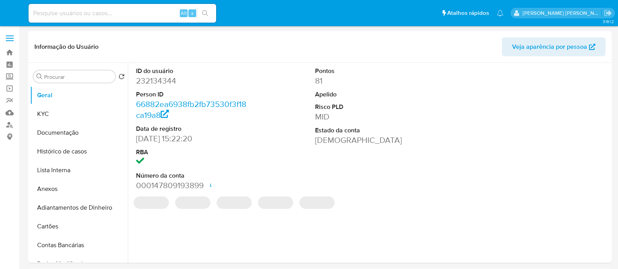
select select "10"
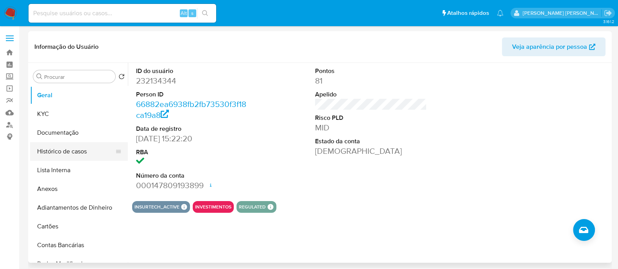
click at [70, 148] on button "Histórico de casos" at bounding box center [75, 151] width 91 height 19
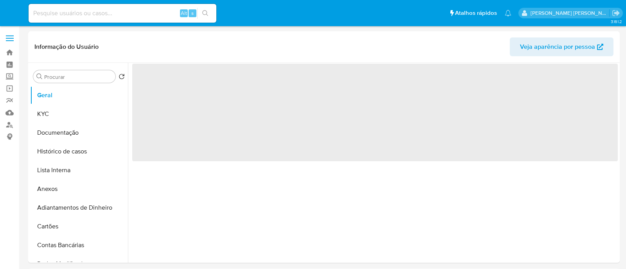
select select "10"
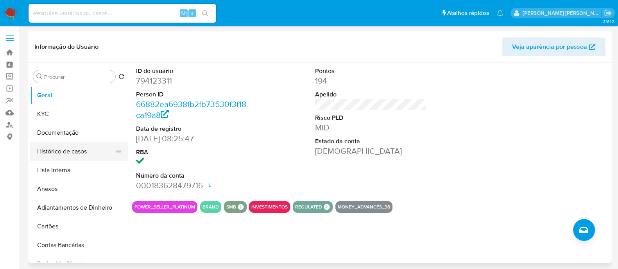
click at [44, 158] on button "Histórico de casos" at bounding box center [75, 151] width 91 height 19
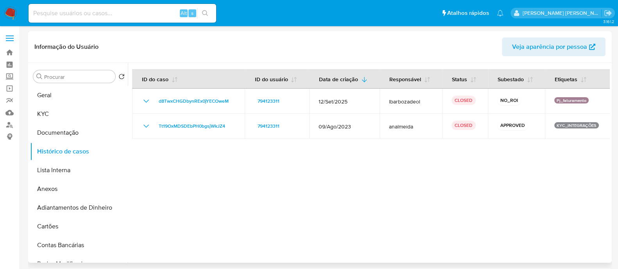
click at [527, 152] on div at bounding box center [369, 163] width 482 height 200
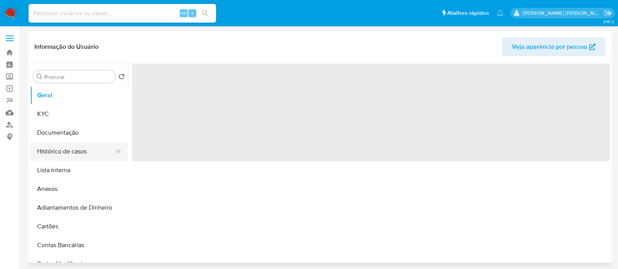
click at [70, 154] on button "Histórico de casos" at bounding box center [75, 151] width 91 height 19
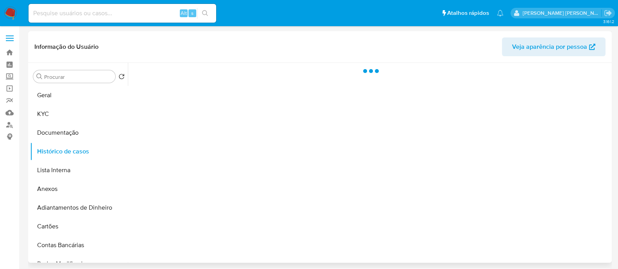
select select "10"
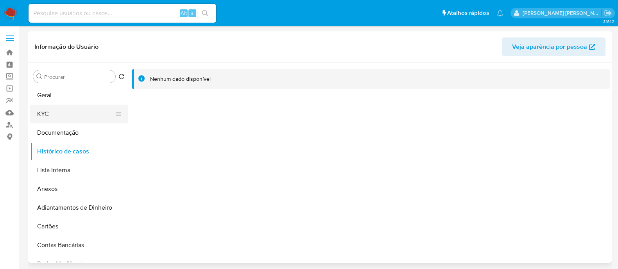
click at [56, 120] on button "KYC" at bounding box center [75, 114] width 91 height 19
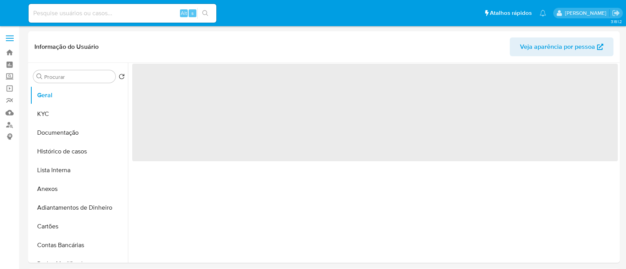
select select "10"
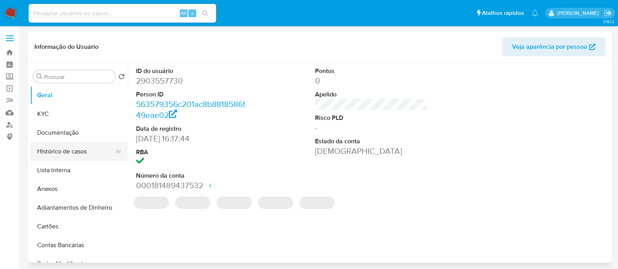
click at [58, 148] on button "Histórico de casos" at bounding box center [75, 151] width 91 height 19
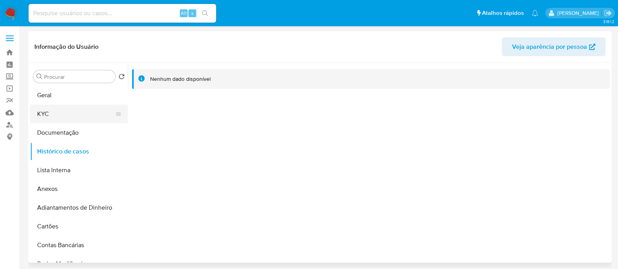
drag, startPoint x: 54, startPoint y: 115, endPoint x: 56, endPoint y: 106, distance: 8.8
click at [53, 115] on button "KYC" at bounding box center [75, 114] width 91 height 19
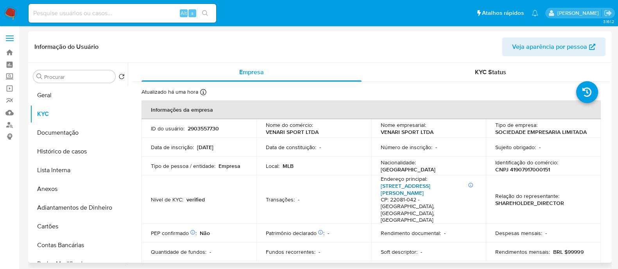
scroll to position [97, 0]
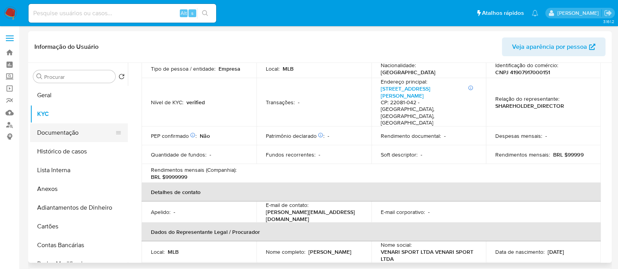
click at [64, 134] on button "Documentação" at bounding box center [75, 133] width 91 height 19
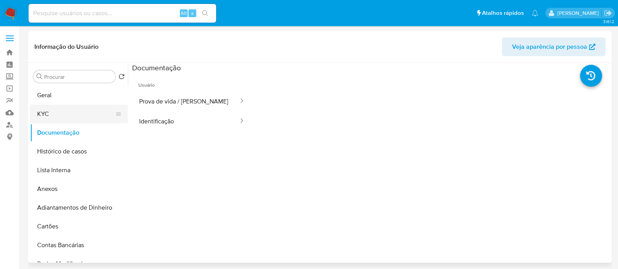
click at [50, 116] on button "KYC" at bounding box center [75, 114] width 91 height 19
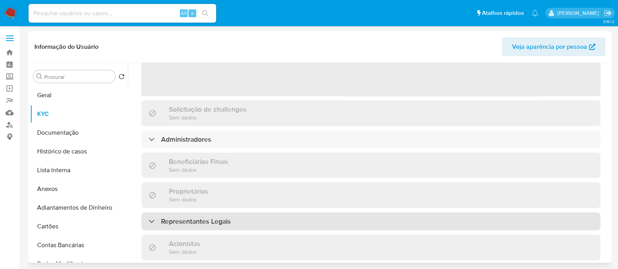
scroll to position [147, 0]
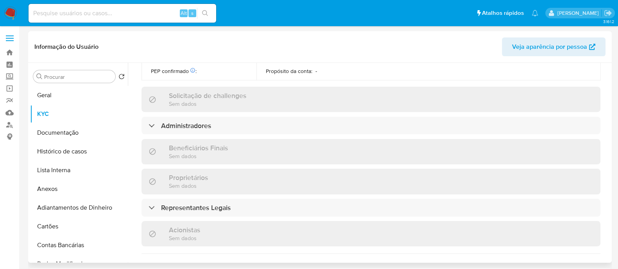
click at [245, 165] on div "Informações da empresa ID do usuário : 2903557730 Nome do comércio : VENARI SPO…" at bounding box center [371, 97] width 459 height 686
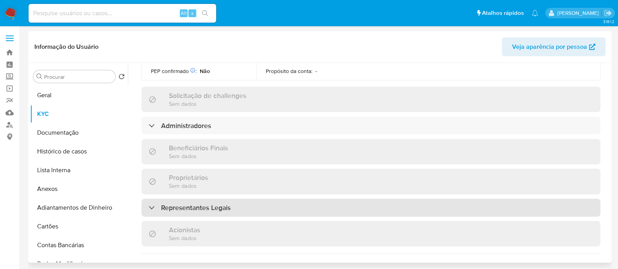
click at [246, 199] on div "Representantes Legais" at bounding box center [371, 208] width 459 height 18
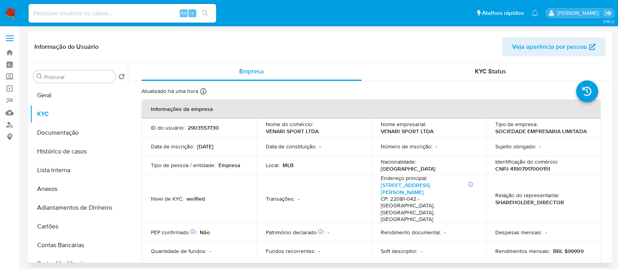
scroll to position [0, 0]
drag, startPoint x: 72, startPoint y: 125, endPoint x: 123, endPoint y: 142, distance: 53.8
click at [72, 126] on button "Documentação" at bounding box center [75, 133] width 91 height 19
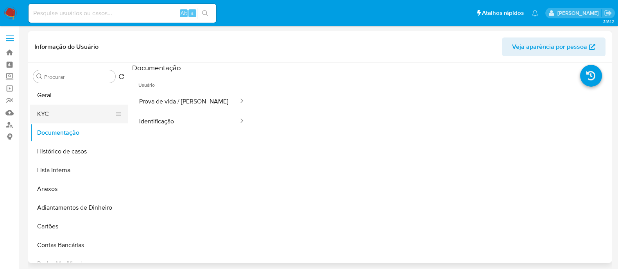
click at [74, 113] on button "KYC" at bounding box center [75, 114] width 91 height 19
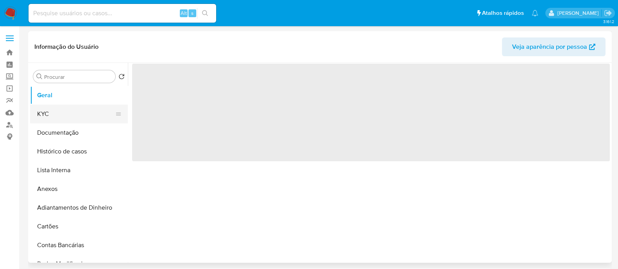
select select "10"
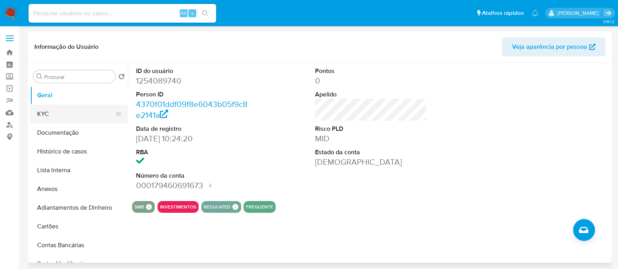
click at [71, 112] on button "KYC" at bounding box center [75, 114] width 91 height 19
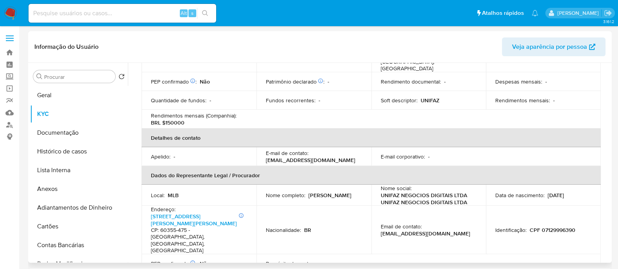
scroll to position [249, 0]
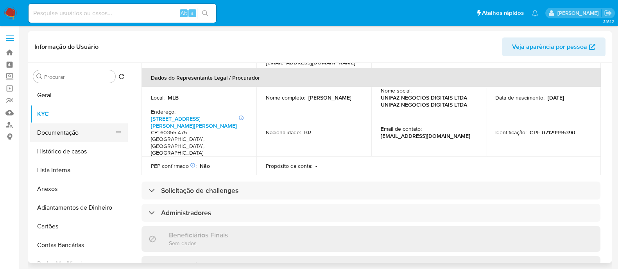
click at [82, 137] on button "Documentação" at bounding box center [75, 133] width 91 height 19
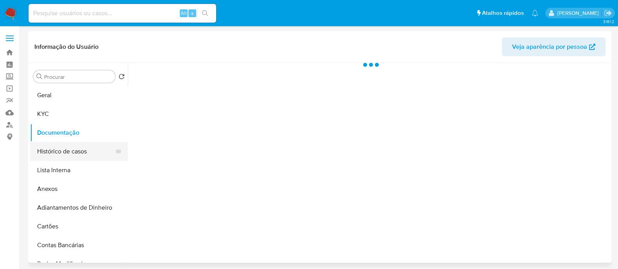
scroll to position [0, 0]
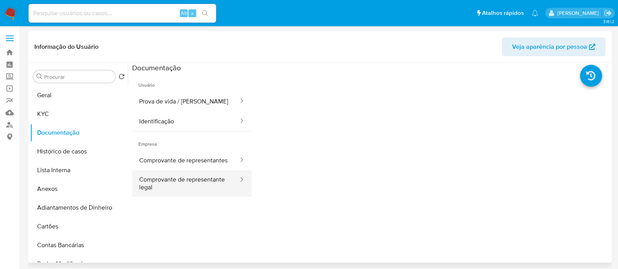
click at [211, 190] on button "Comprovante de representante legal" at bounding box center [185, 183] width 107 height 27
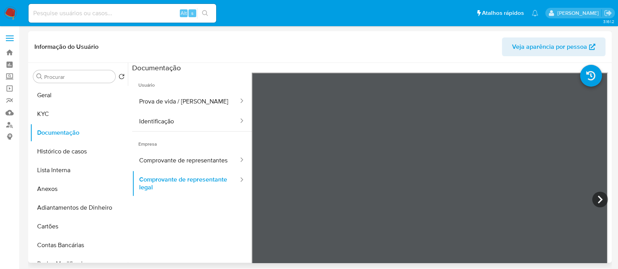
click at [307, 52] on header "Informação do Usuário Veja aparência por pessoa" at bounding box center [319, 47] width 571 height 19
click at [74, 115] on button "KYC" at bounding box center [75, 114] width 91 height 19
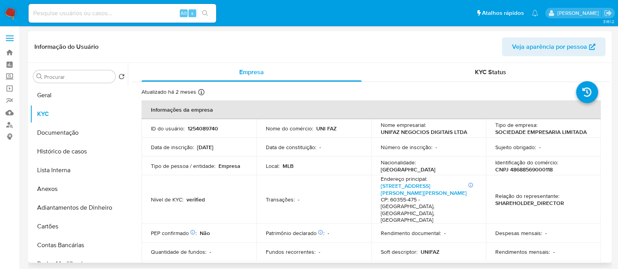
click at [518, 167] on p "CNPJ 48688569000118" at bounding box center [523, 169] width 57 height 7
copy p "48688569000118"
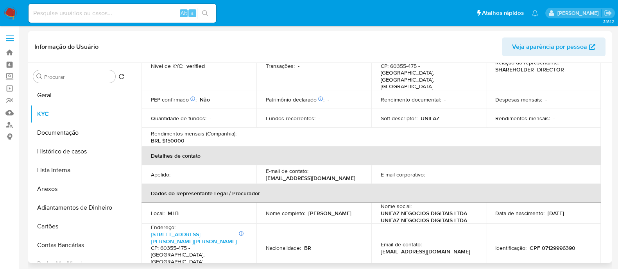
scroll to position [244, 0]
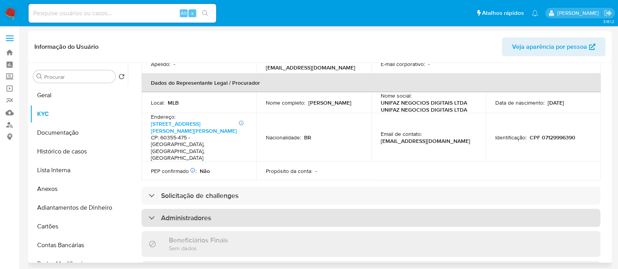
click at [252, 209] on div "Administradores" at bounding box center [371, 218] width 459 height 18
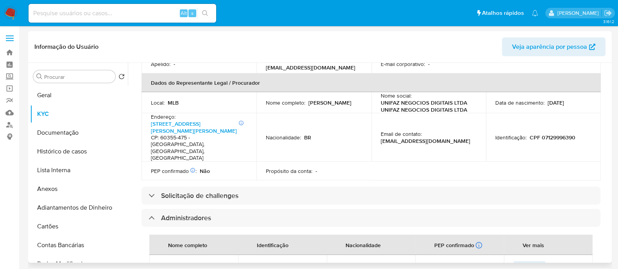
scroll to position [342, 0]
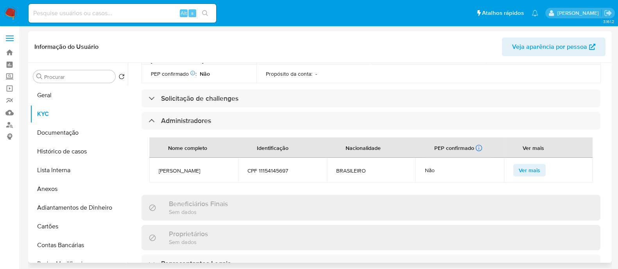
click at [271, 167] on span "CPF 11154145697" at bounding box center [283, 170] width 70 height 7
